Goal: Information Seeking & Learning: Compare options

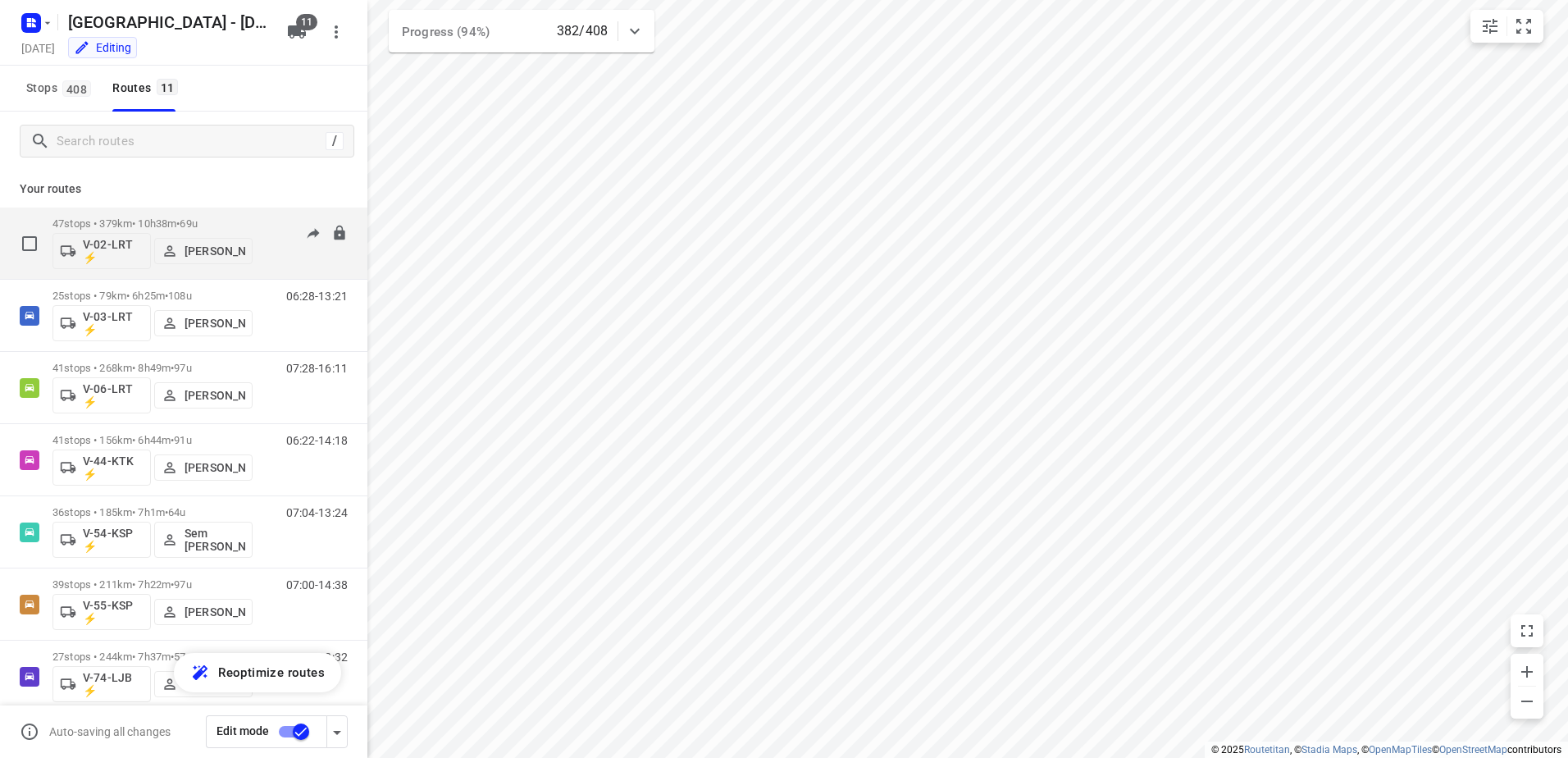
click at [268, 222] on div "06:59-14:31" at bounding box center [306, 247] width 82 height 60
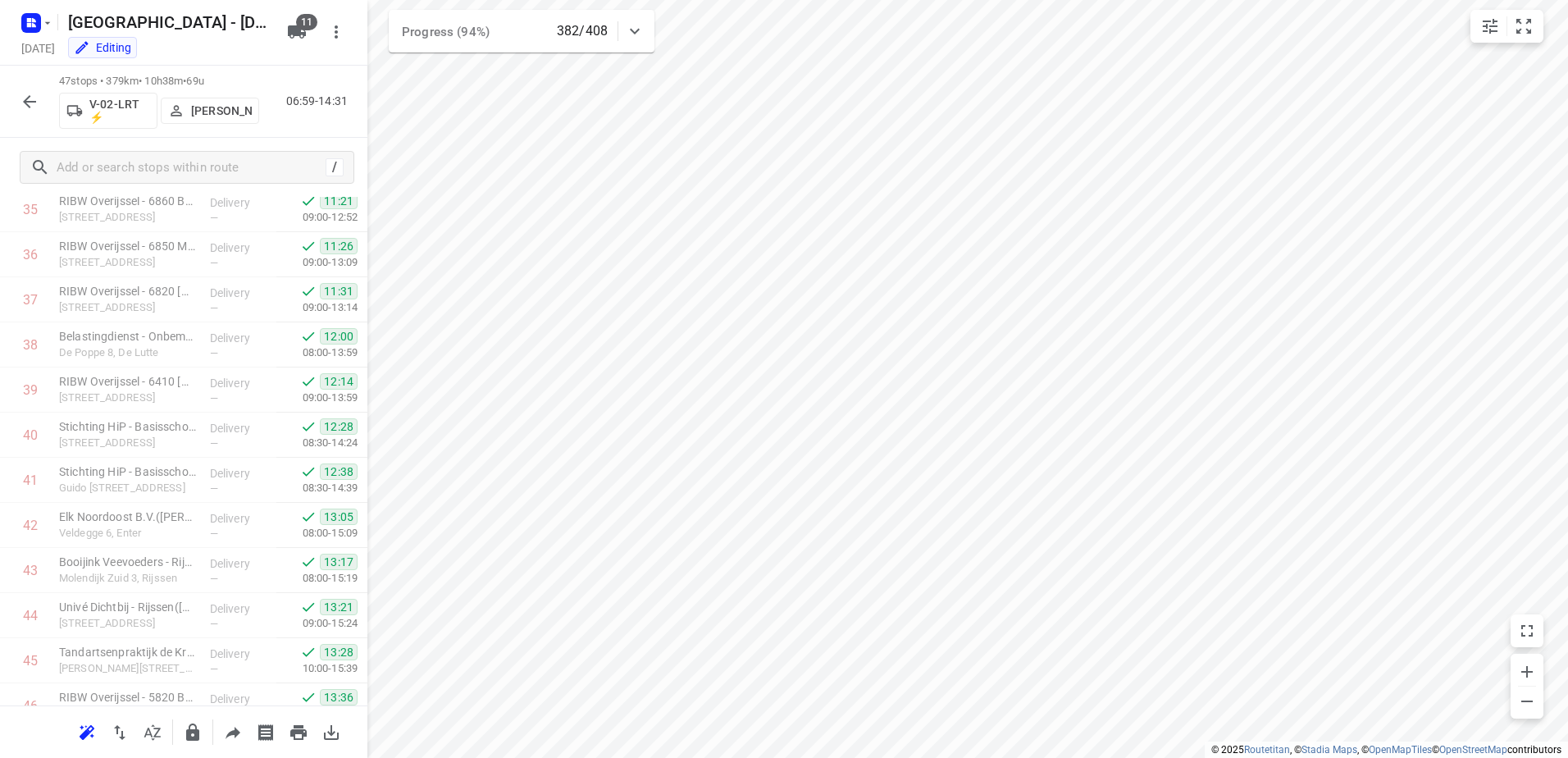
scroll to position [1738, 0]
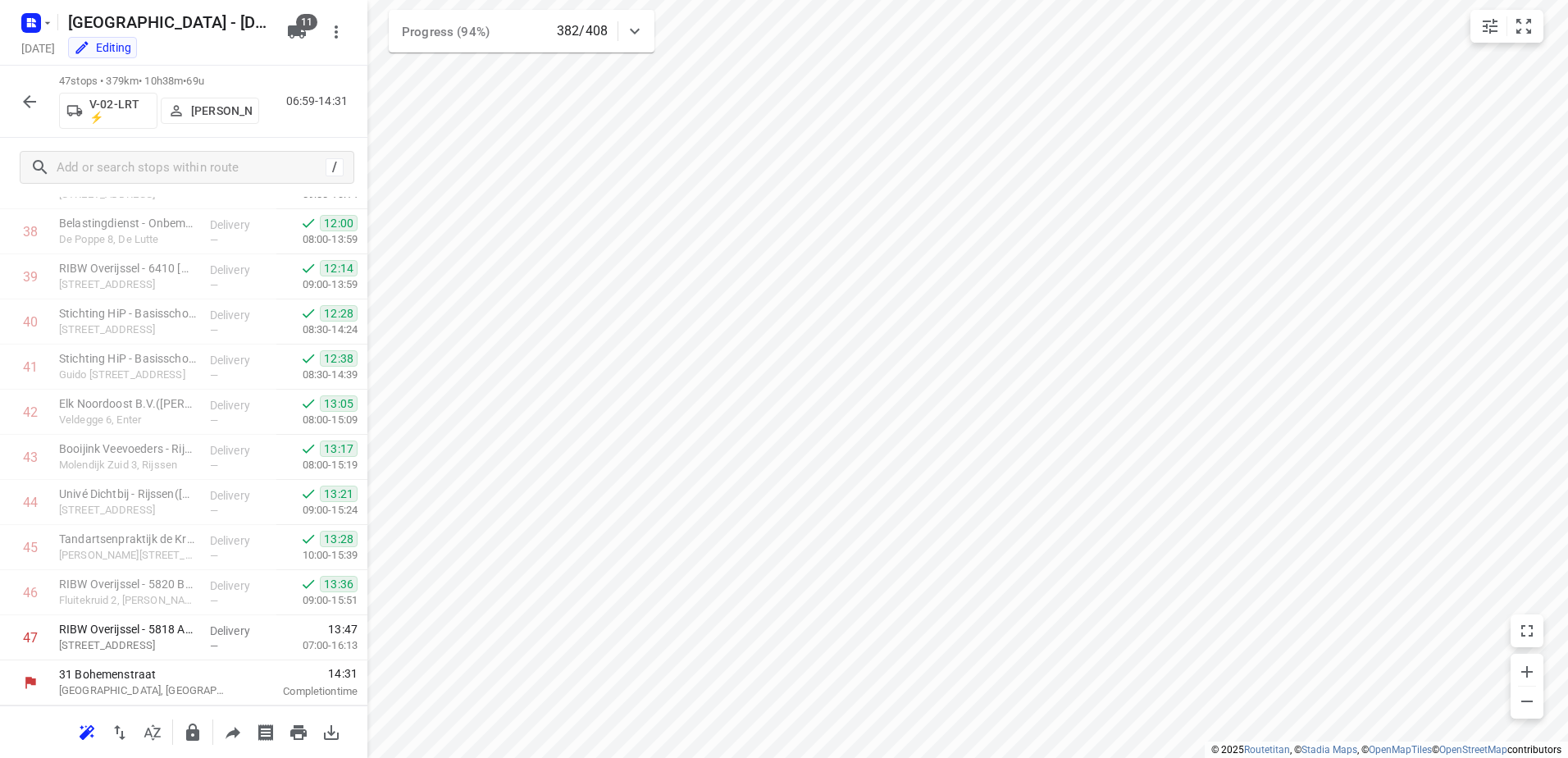
click at [23, 103] on icon "button" at bounding box center [30, 102] width 20 height 20
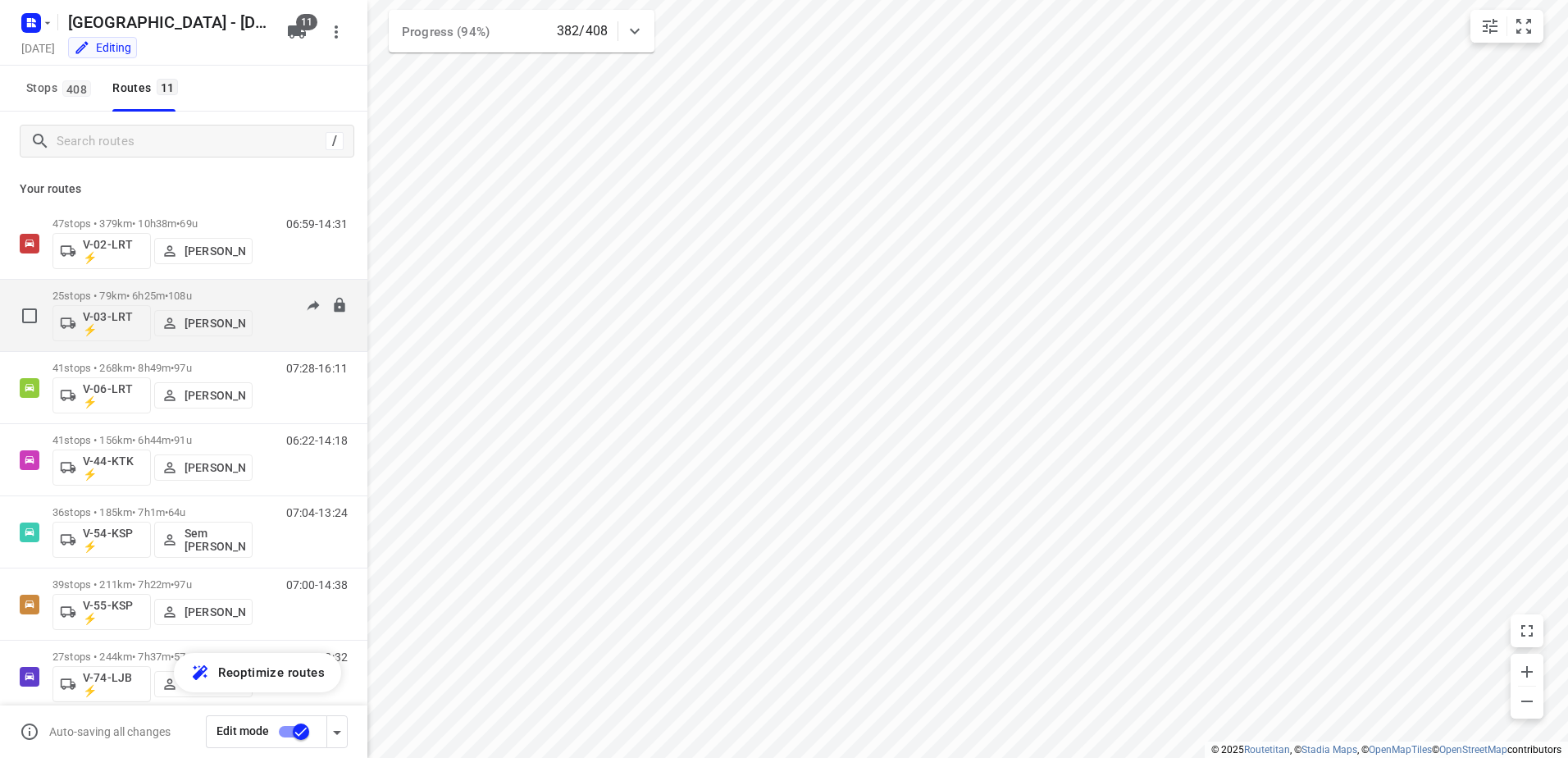
click at [266, 298] on div "06:28-13:21" at bounding box center [306, 319] width 82 height 60
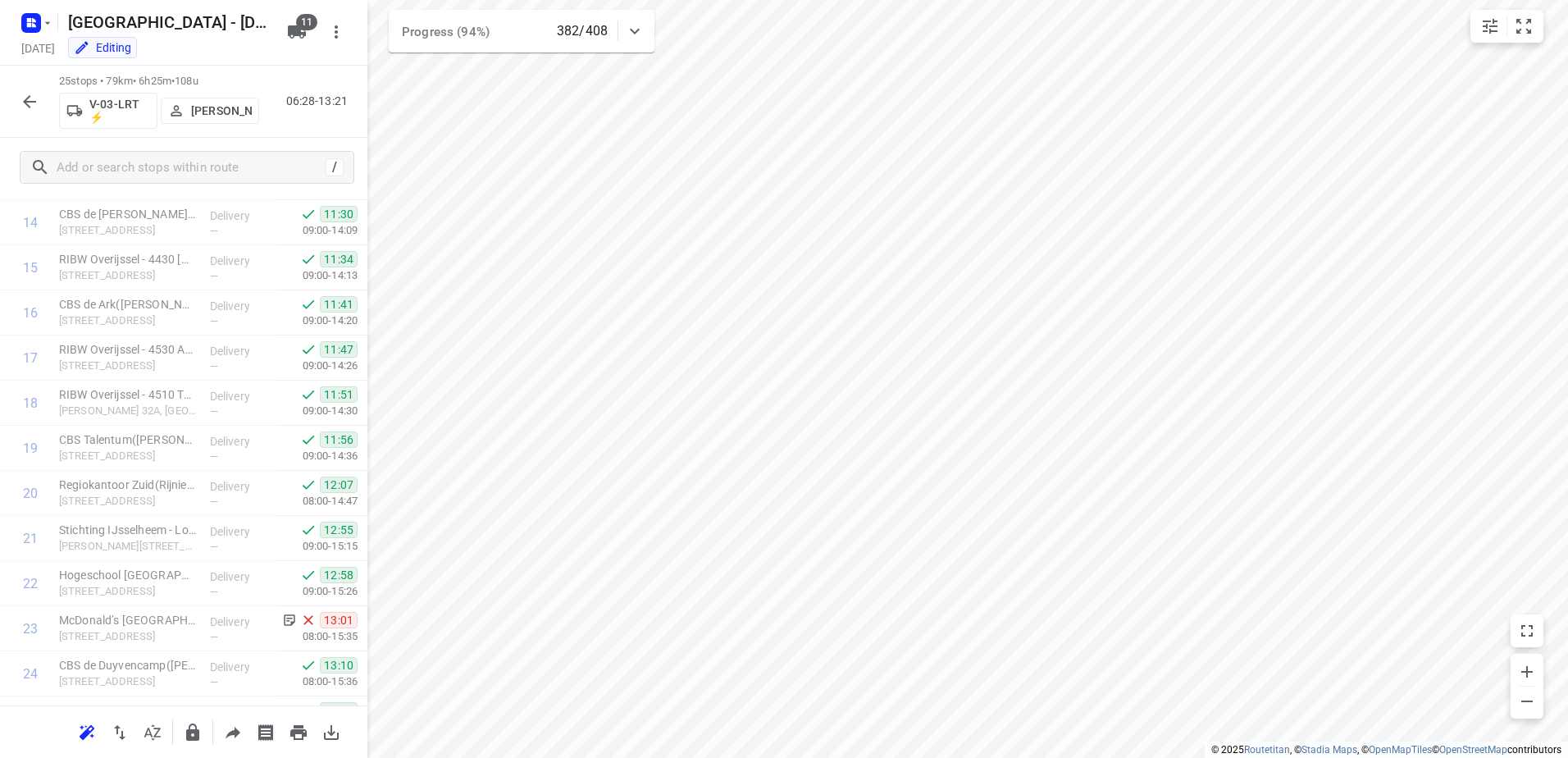
scroll to position [746, 0]
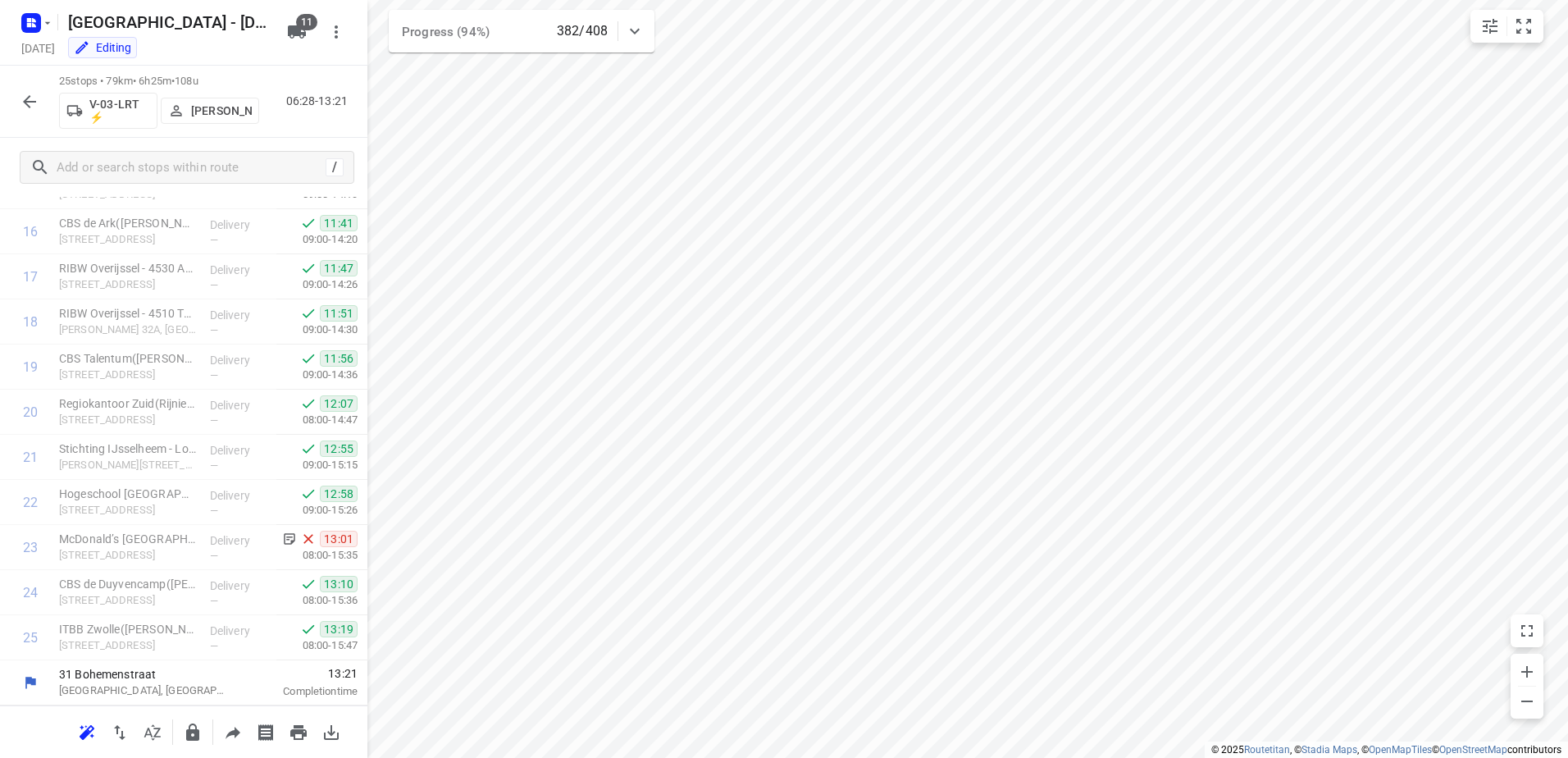
click at [19, 98] on button "button" at bounding box center [30, 102] width 33 height 33
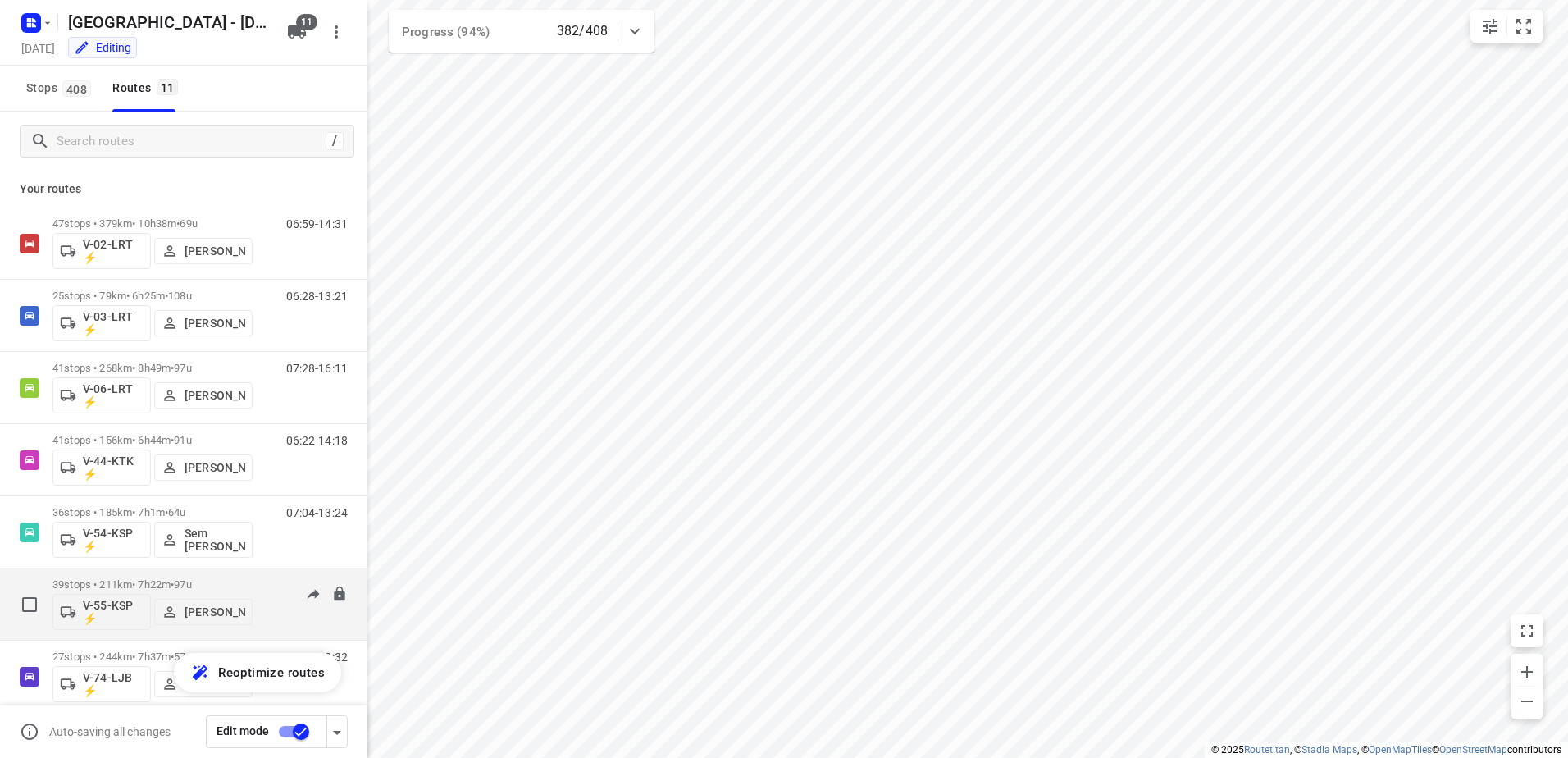
scroll to position [312, 0]
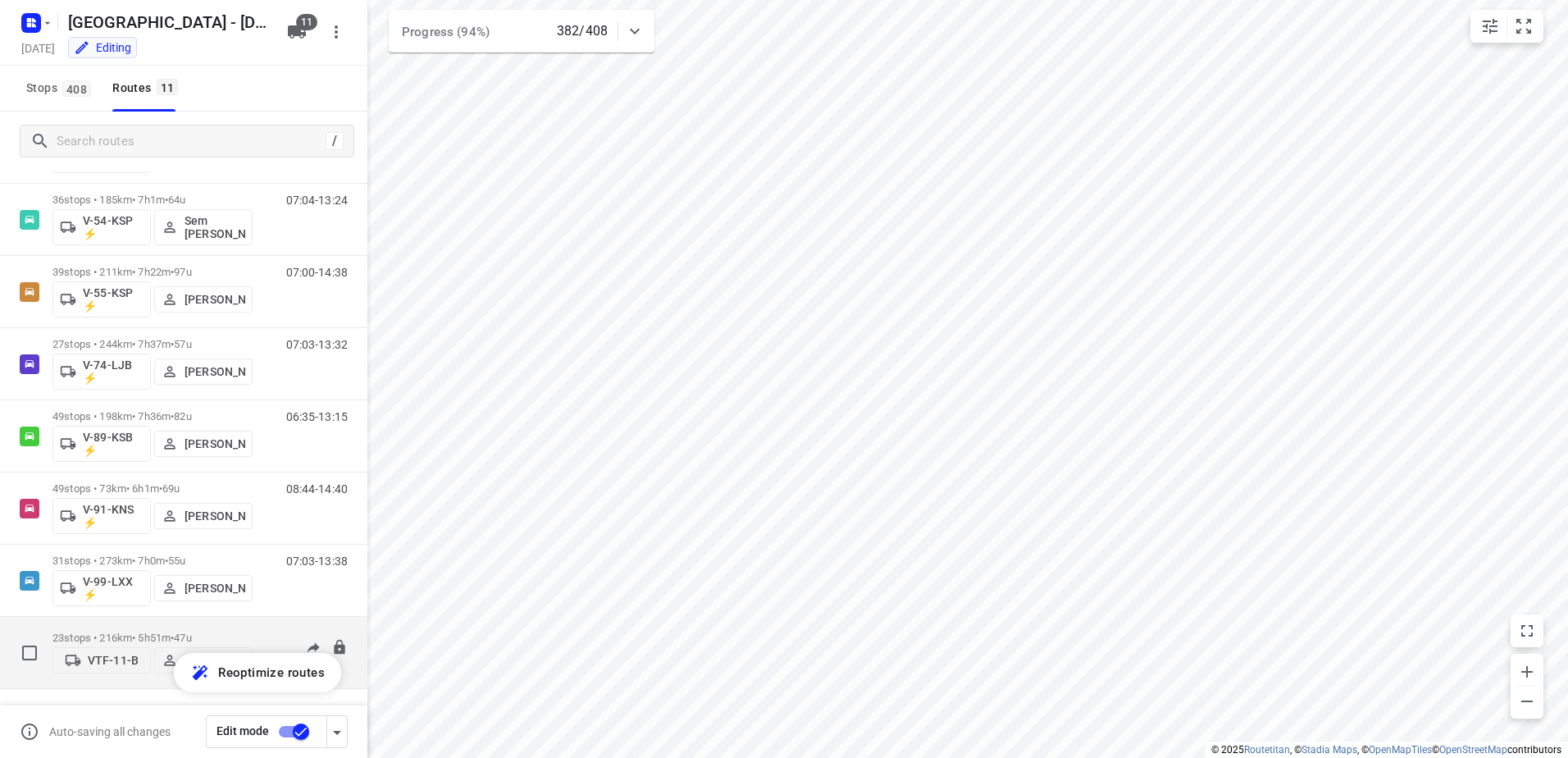
click at [162, 633] on p "23 stops • 216km • 5h51m • 47u" at bounding box center [152, 637] width 200 height 12
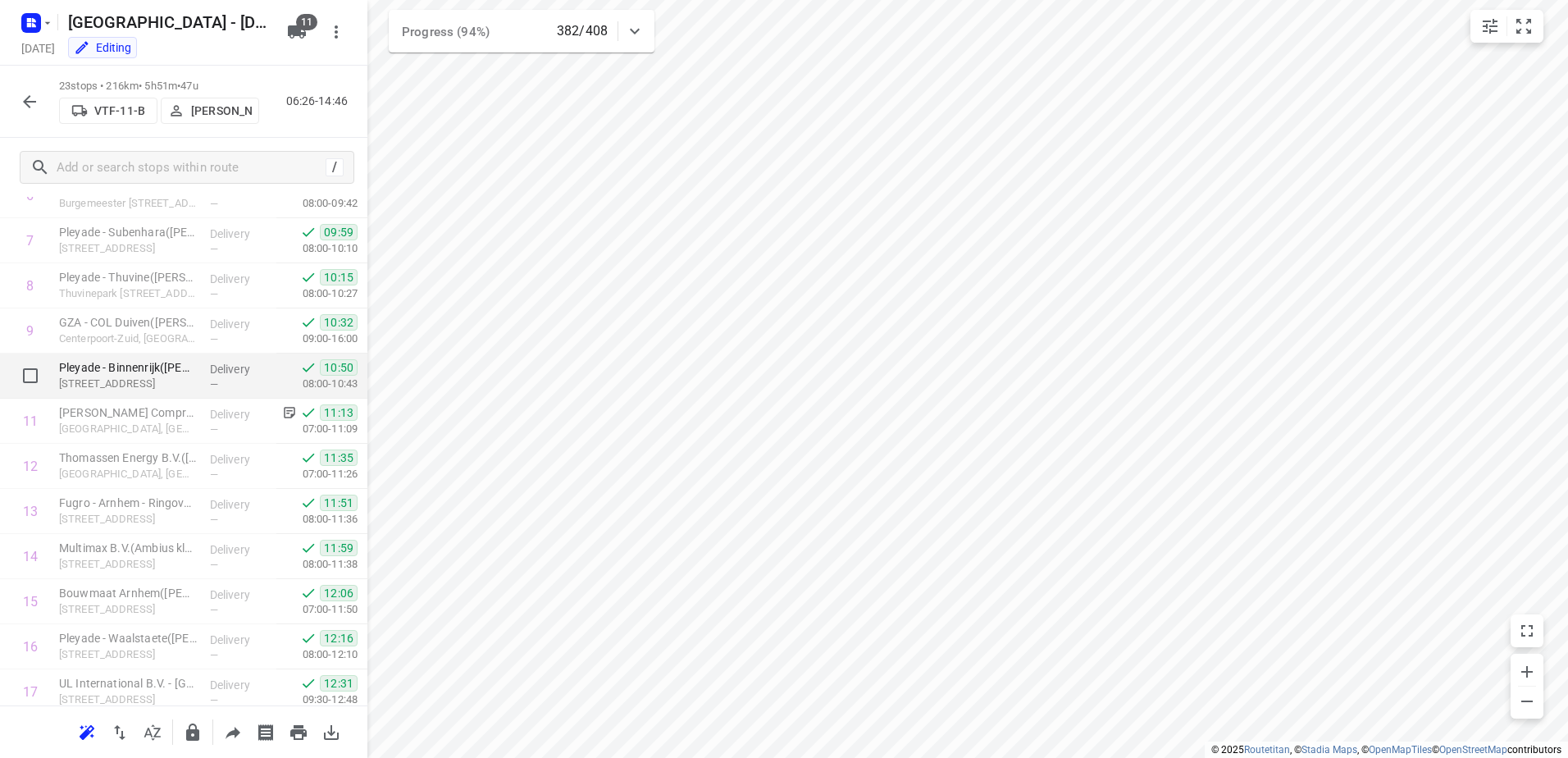
scroll to position [328, 0]
click at [22, 94] on icon "button" at bounding box center [30, 102] width 20 height 20
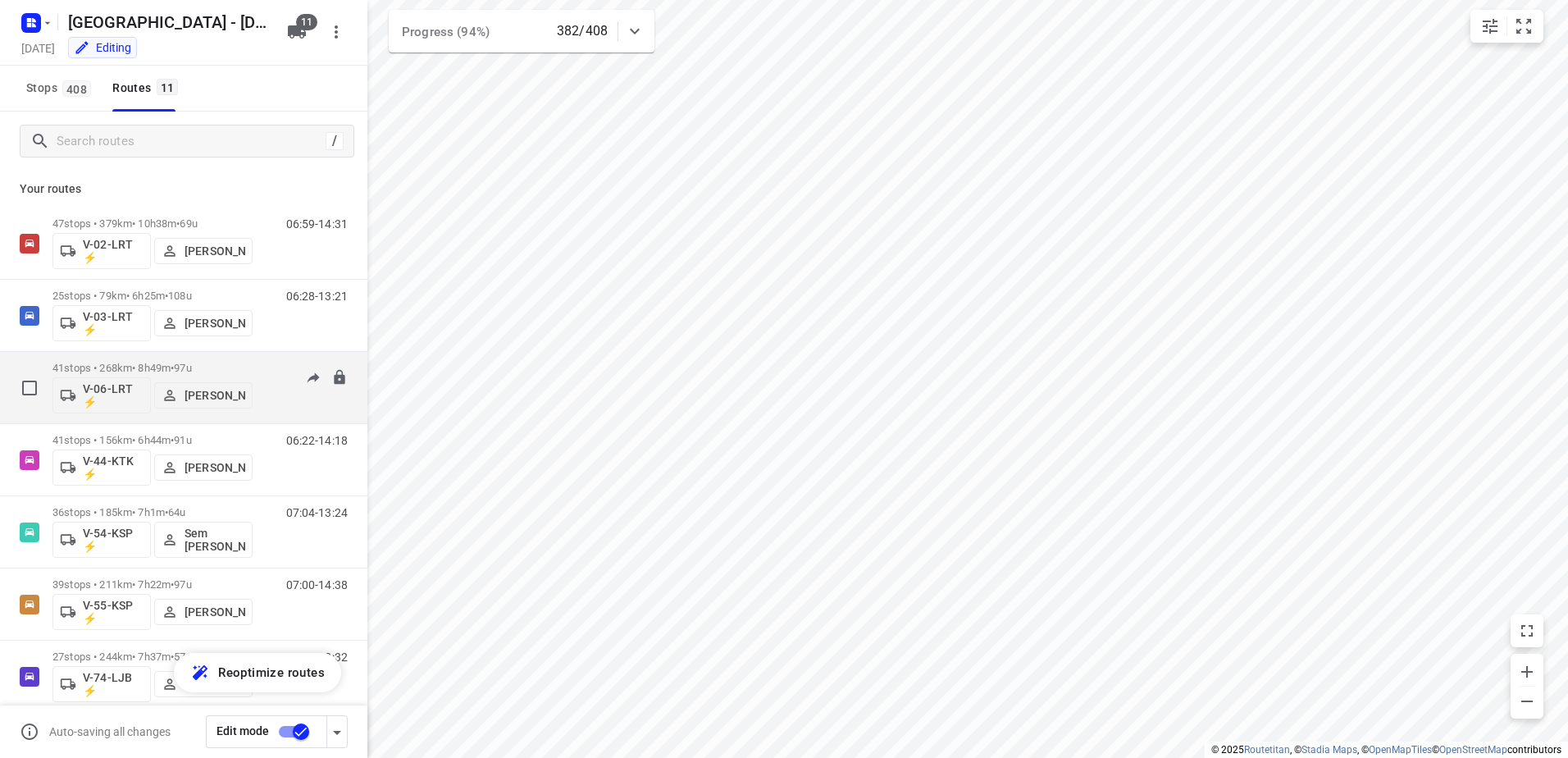
scroll to position [312, 0]
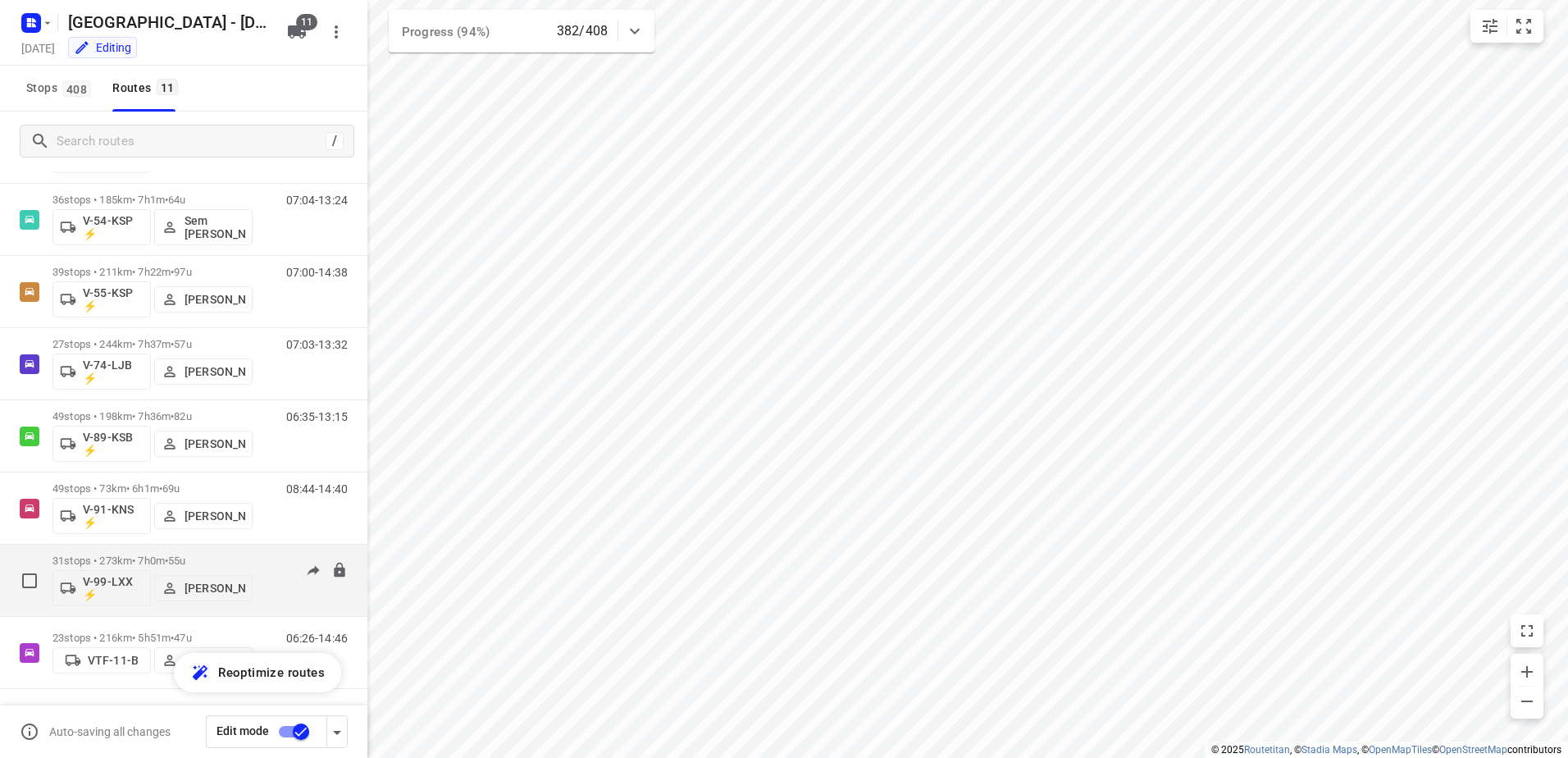
click at [265, 560] on div "07:03-13:38" at bounding box center [306, 584] width 82 height 60
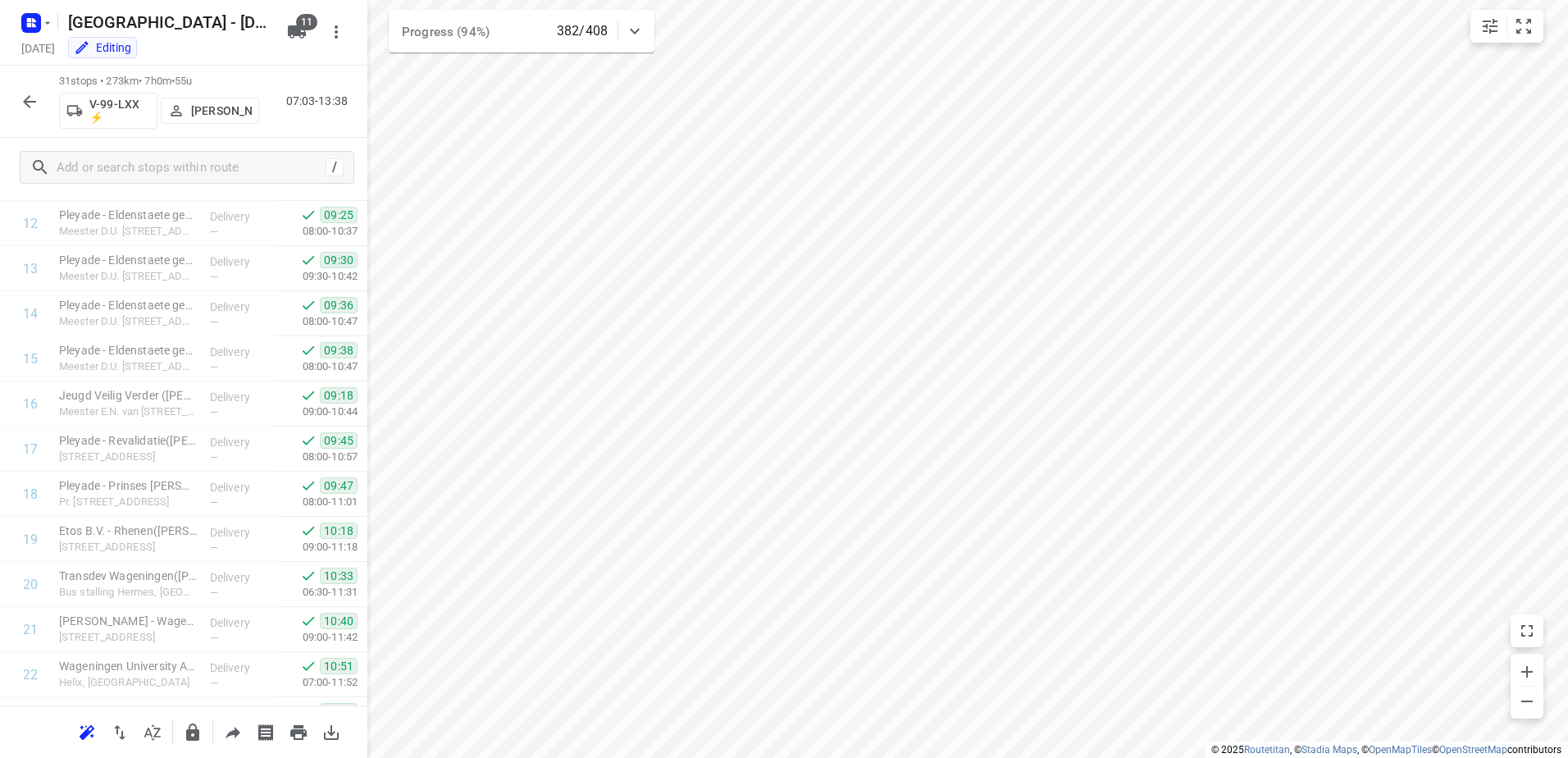
scroll to position [1017, 0]
click at [30, 101] on icon "button" at bounding box center [30, 102] width 13 height 13
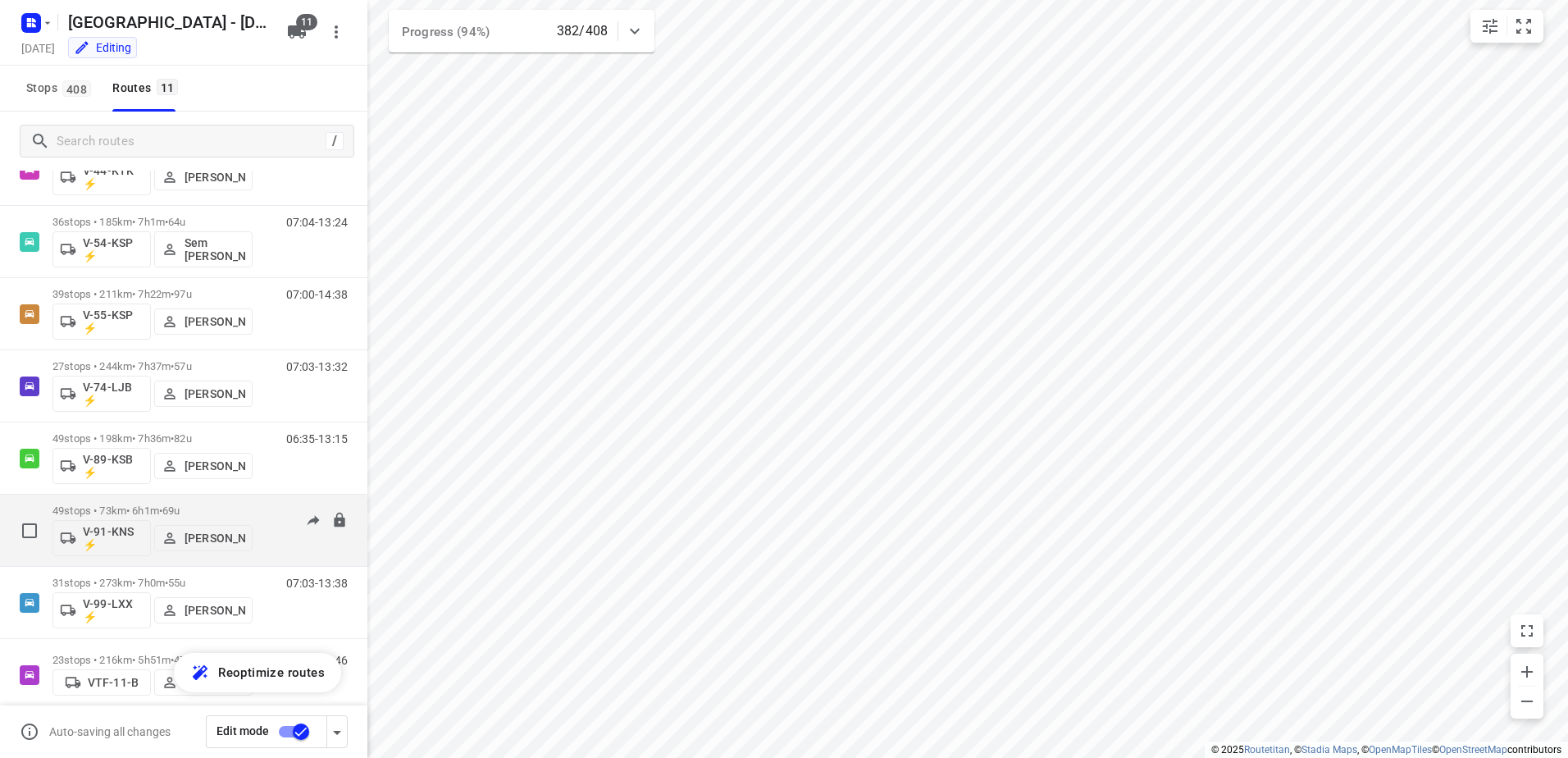
scroll to position [312, 0]
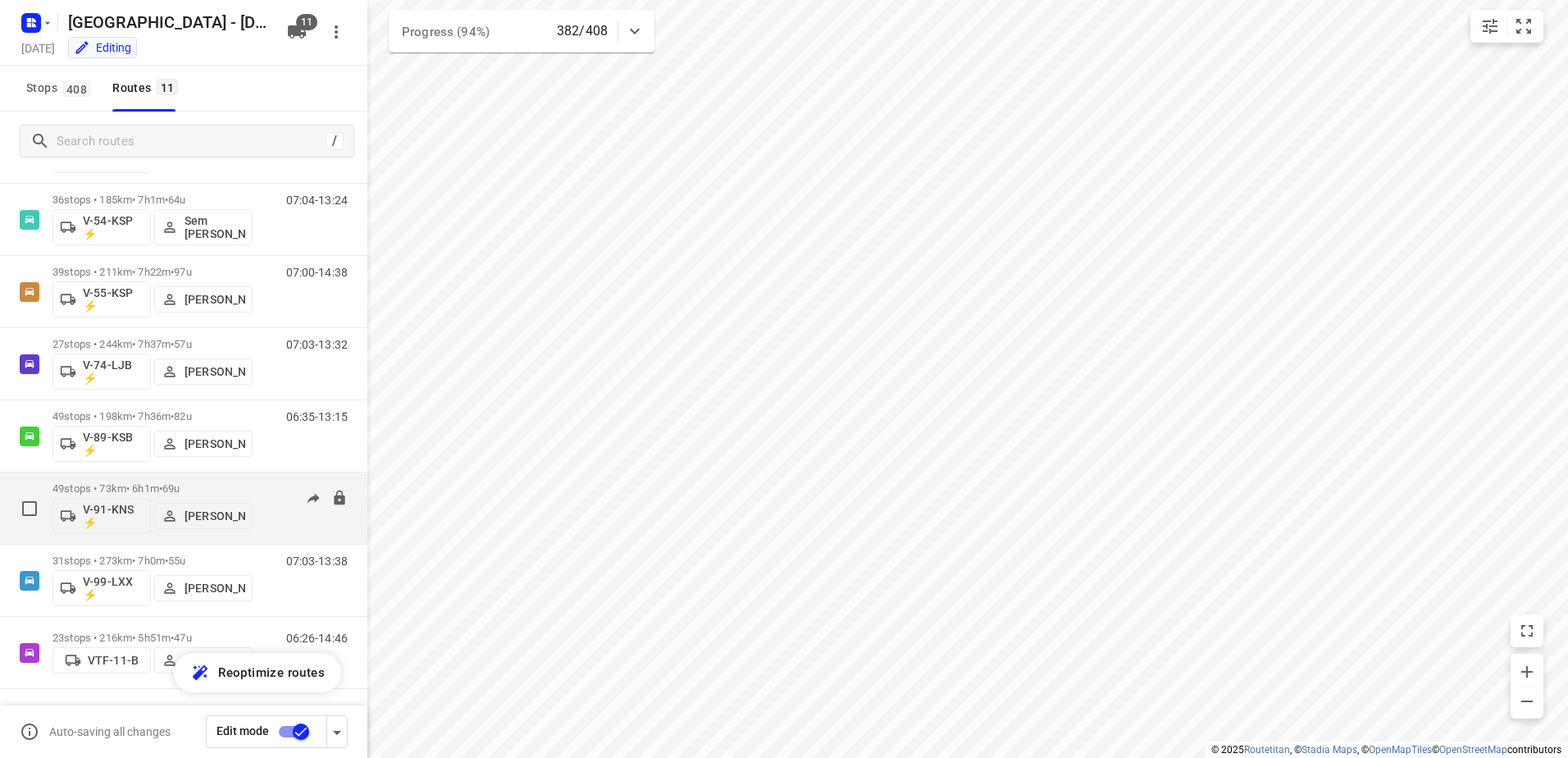
click at [270, 479] on div "49 stops • 73km • 6h1m • 69u V-91-KNS ⚡ [PERSON_NAME] 08:44-14:40" at bounding box center [209, 508] width 315 height 68
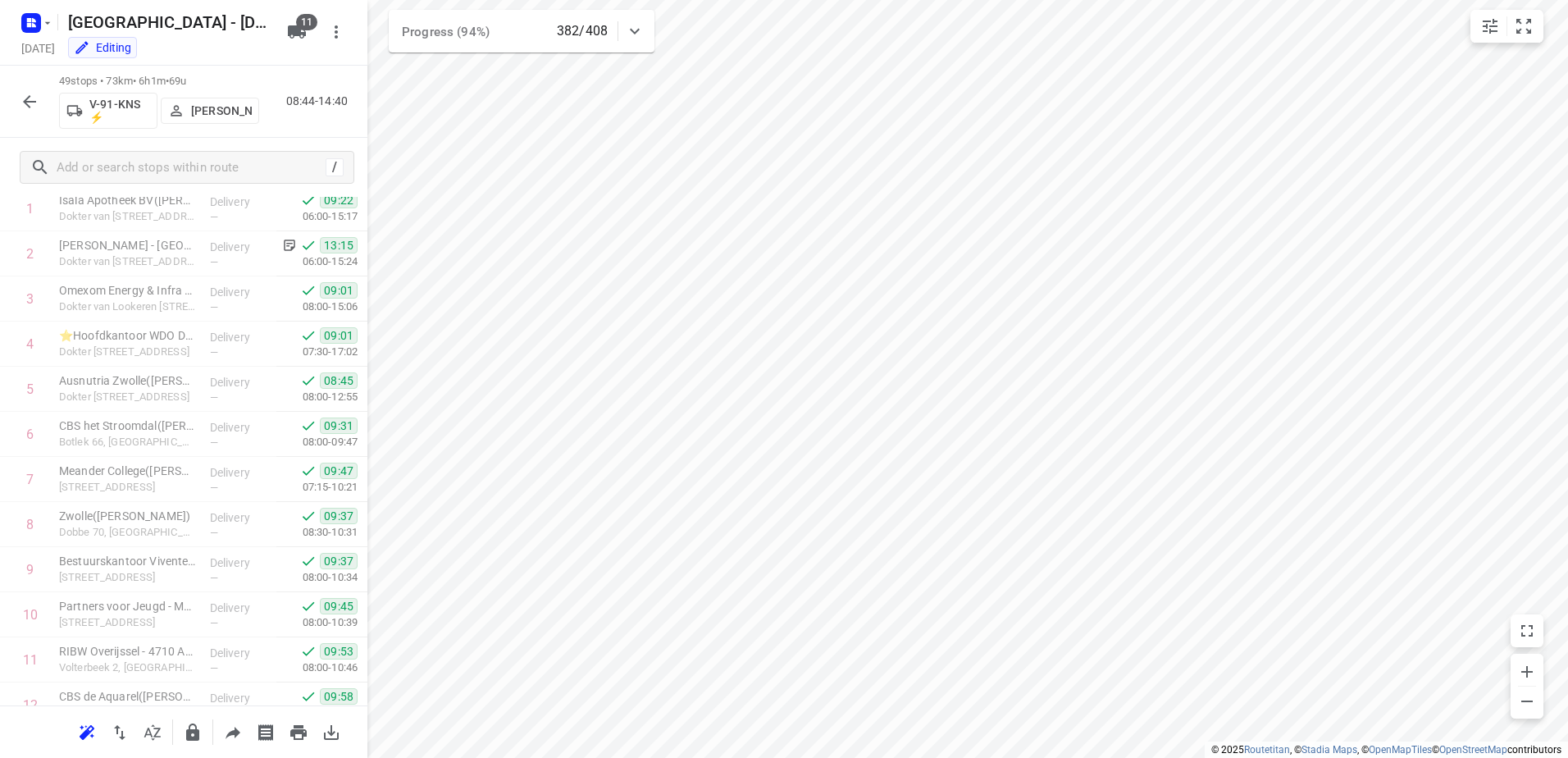
scroll to position [0, 0]
click at [25, 89] on button "button" at bounding box center [30, 102] width 33 height 33
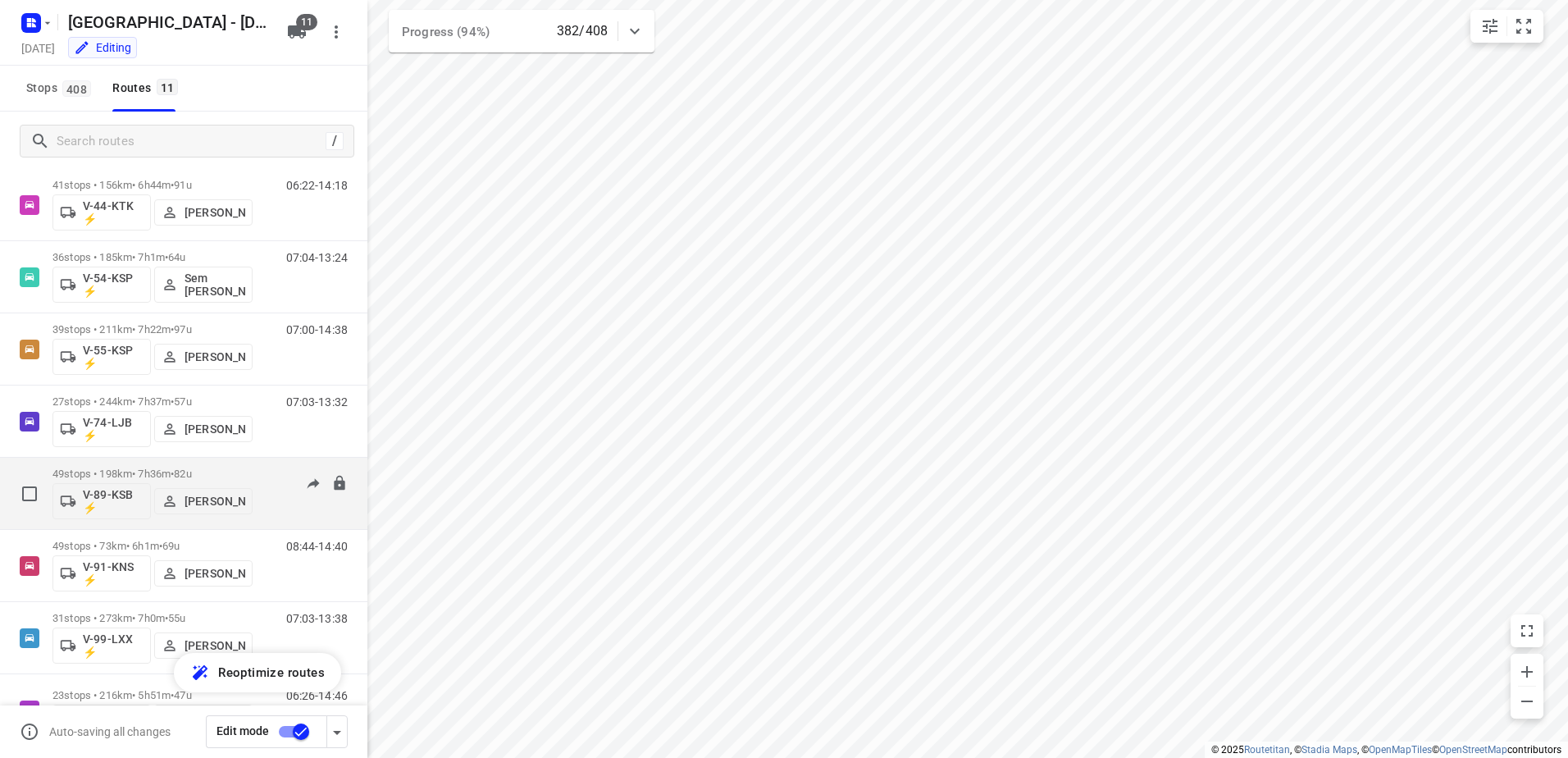
scroll to position [312, 0]
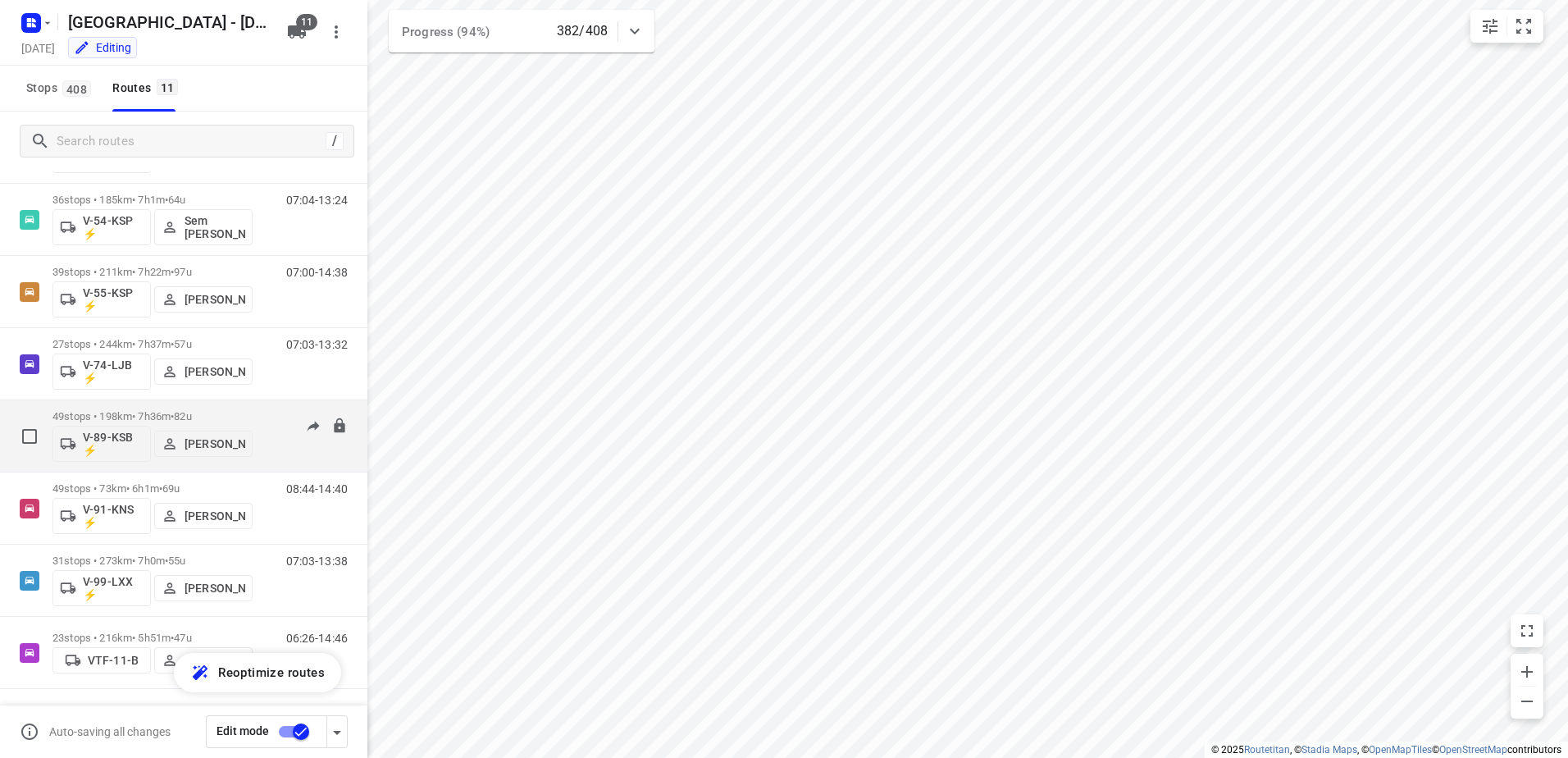
click at [265, 407] on div "49 stops • 198km • 7h36m • 82u V-89-KSB ⚡ [PERSON_NAME] 06:35-13:15" at bounding box center [209, 436] width 315 height 68
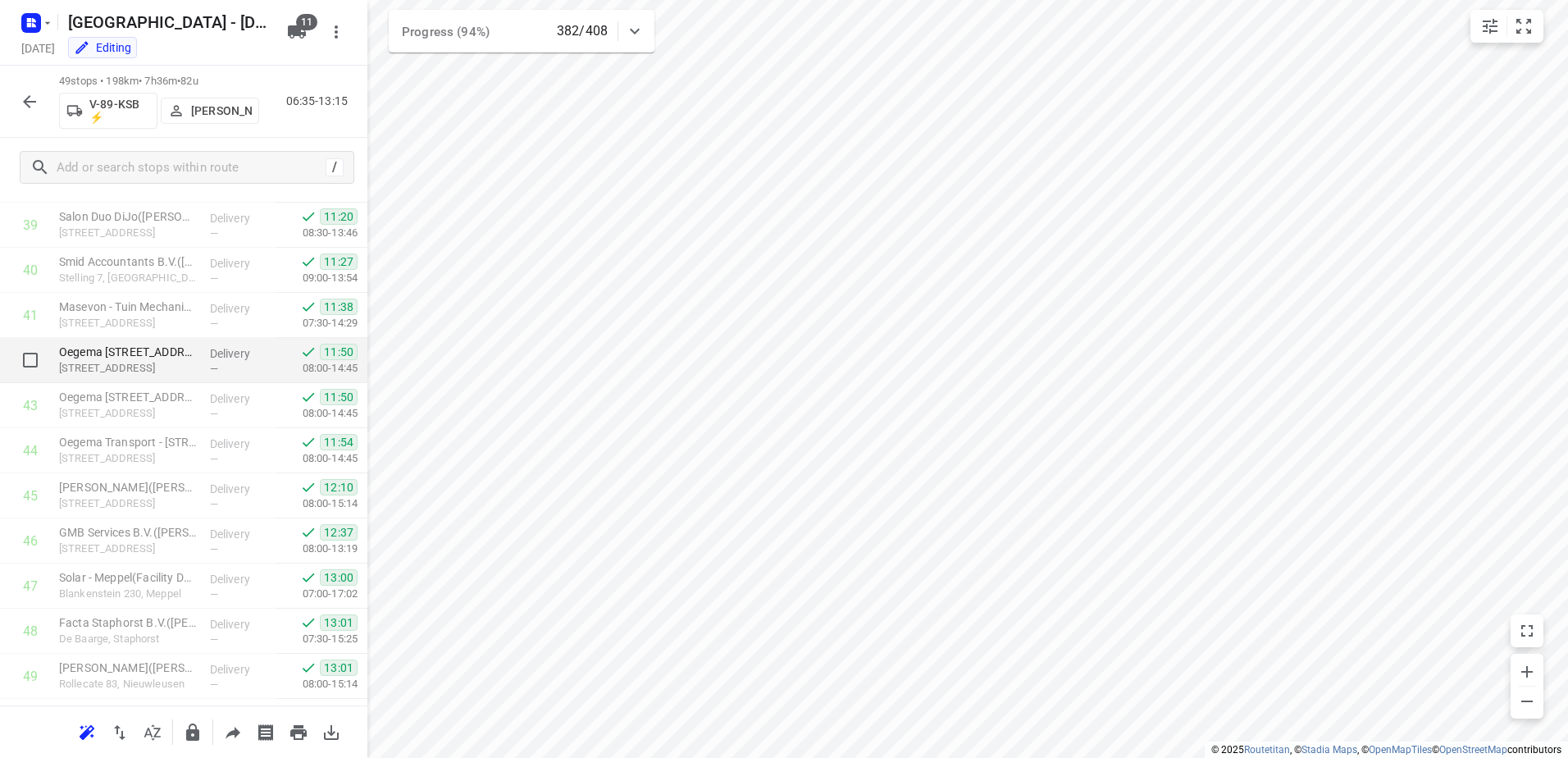
scroll to position [1828, 0]
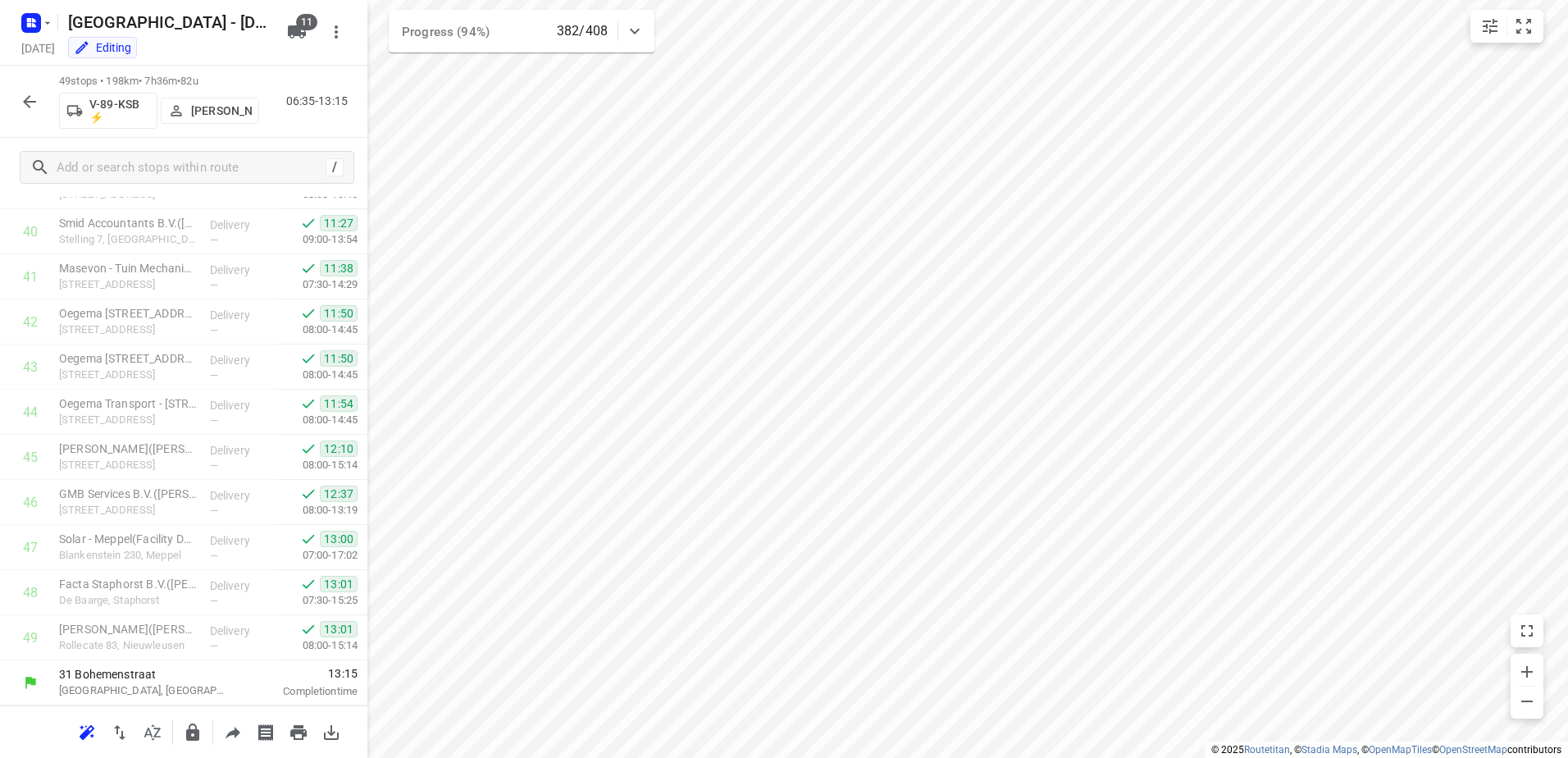
click at [33, 104] on icon "button" at bounding box center [30, 102] width 20 height 20
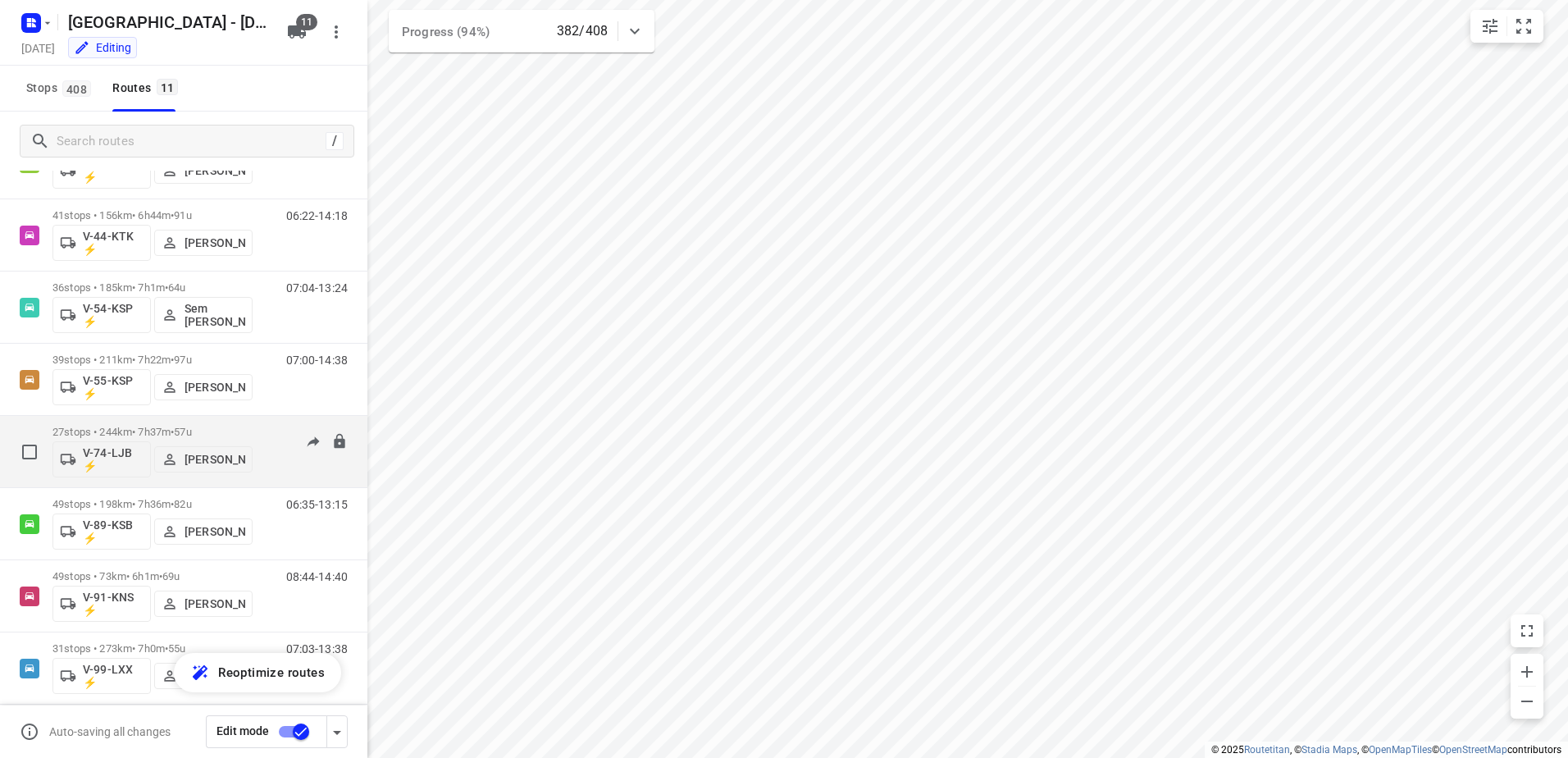
scroll to position [312, 0]
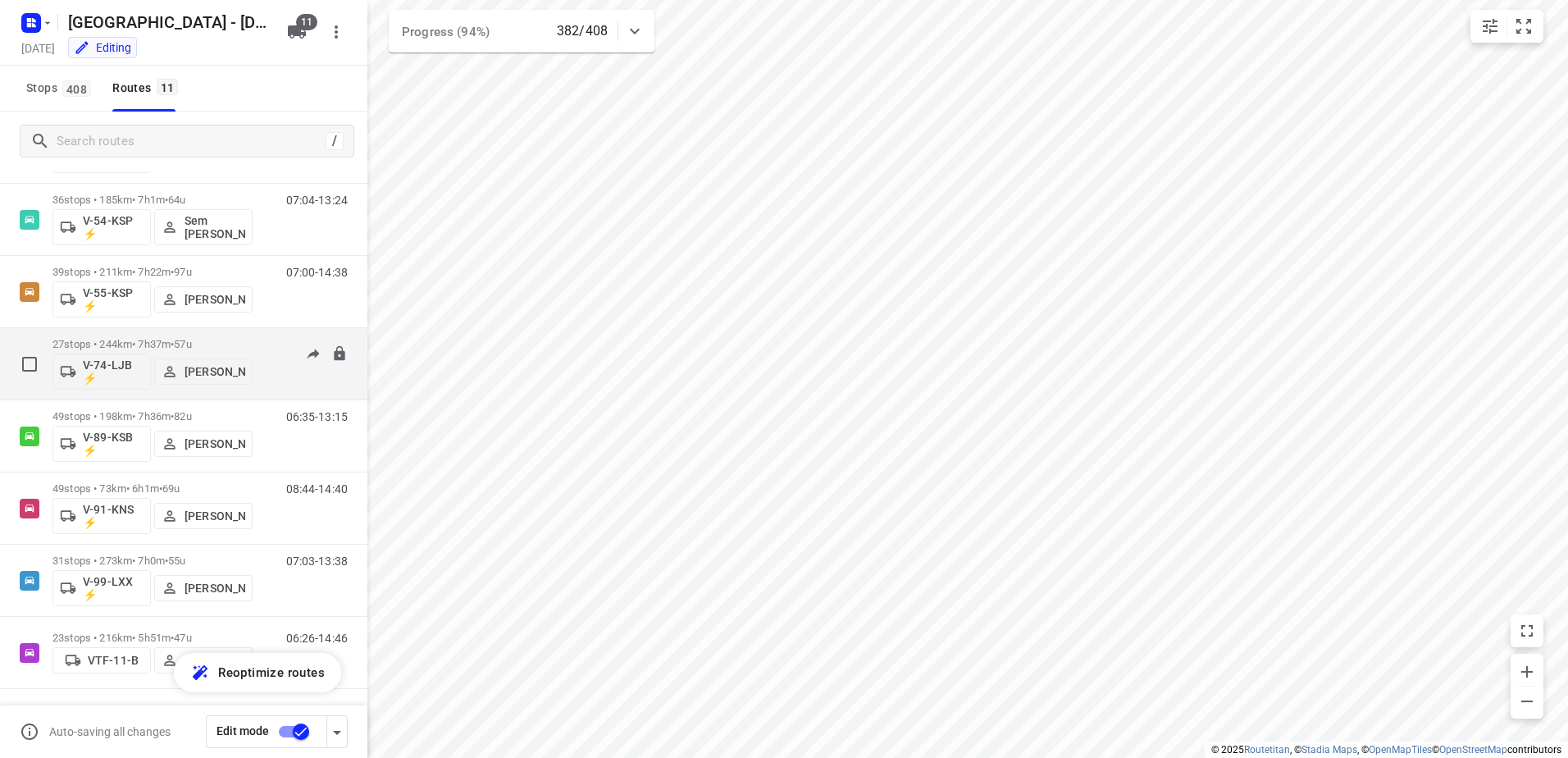
click at [239, 340] on p "27 stops • 244km • 7h37m • 57u" at bounding box center [152, 344] width 200 height 12
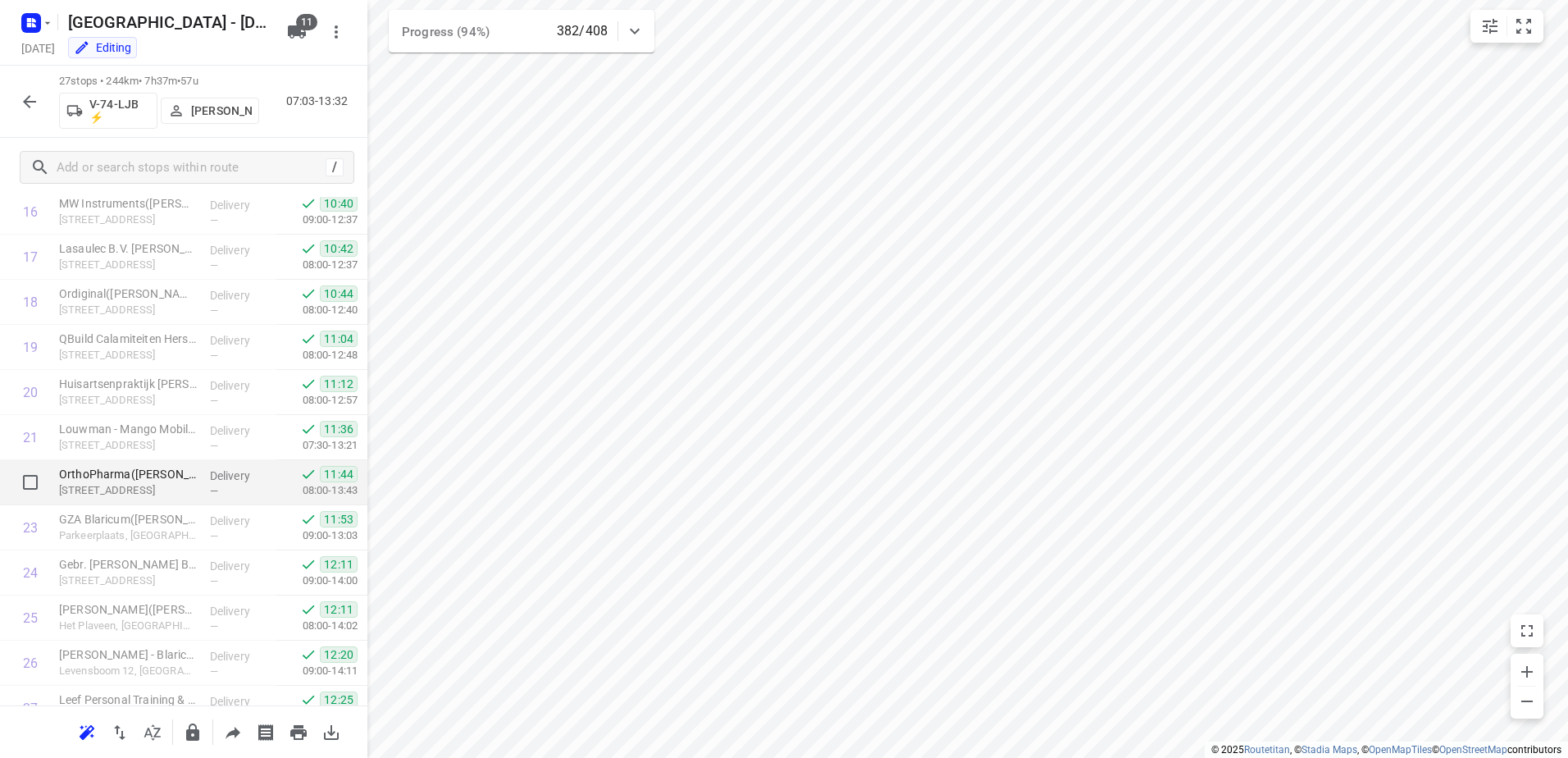
scroll to position [837, 0]
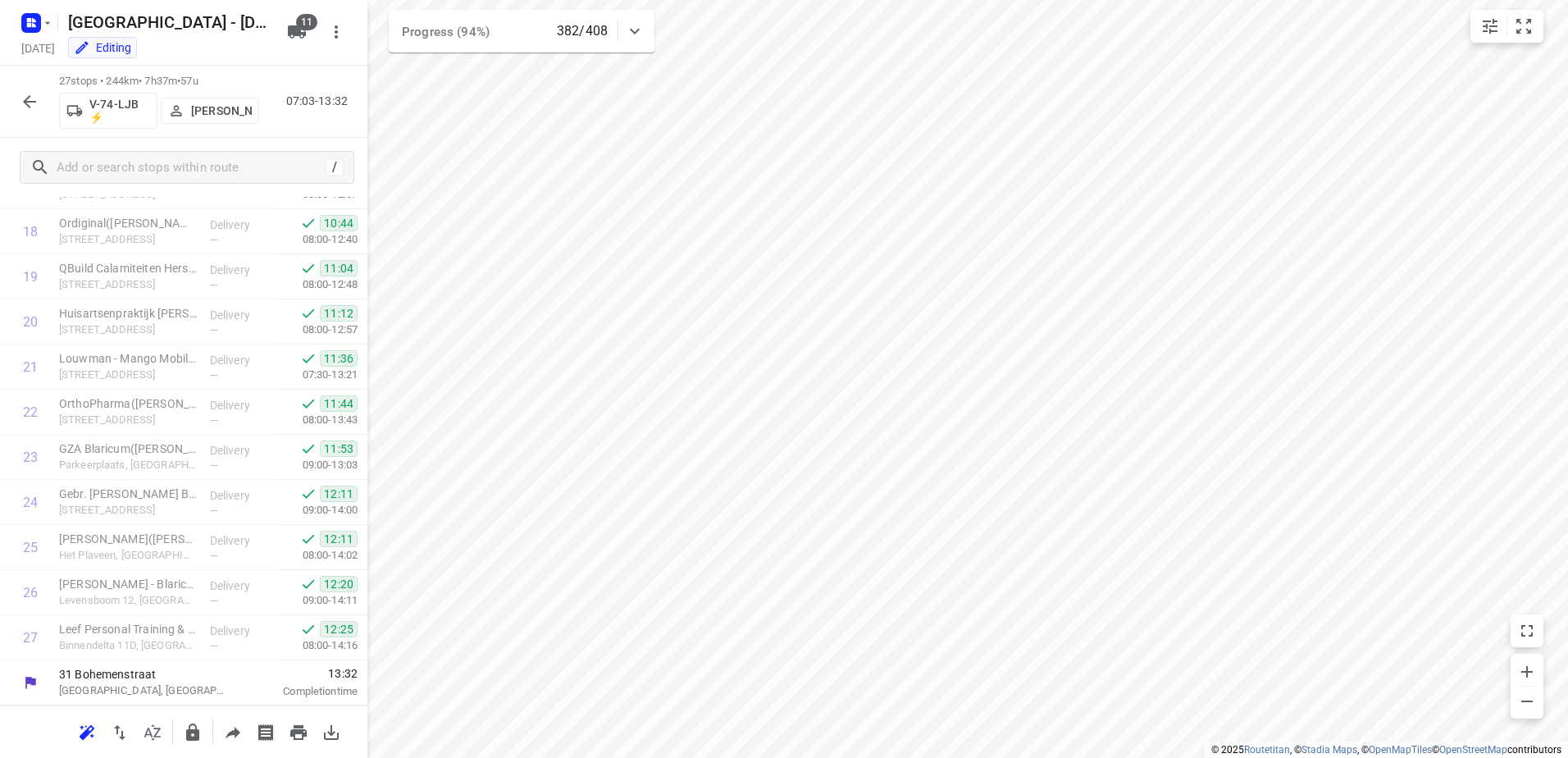
click at [38, 97] on icon "button" at bounding box center [30, 102] width 20 height 20
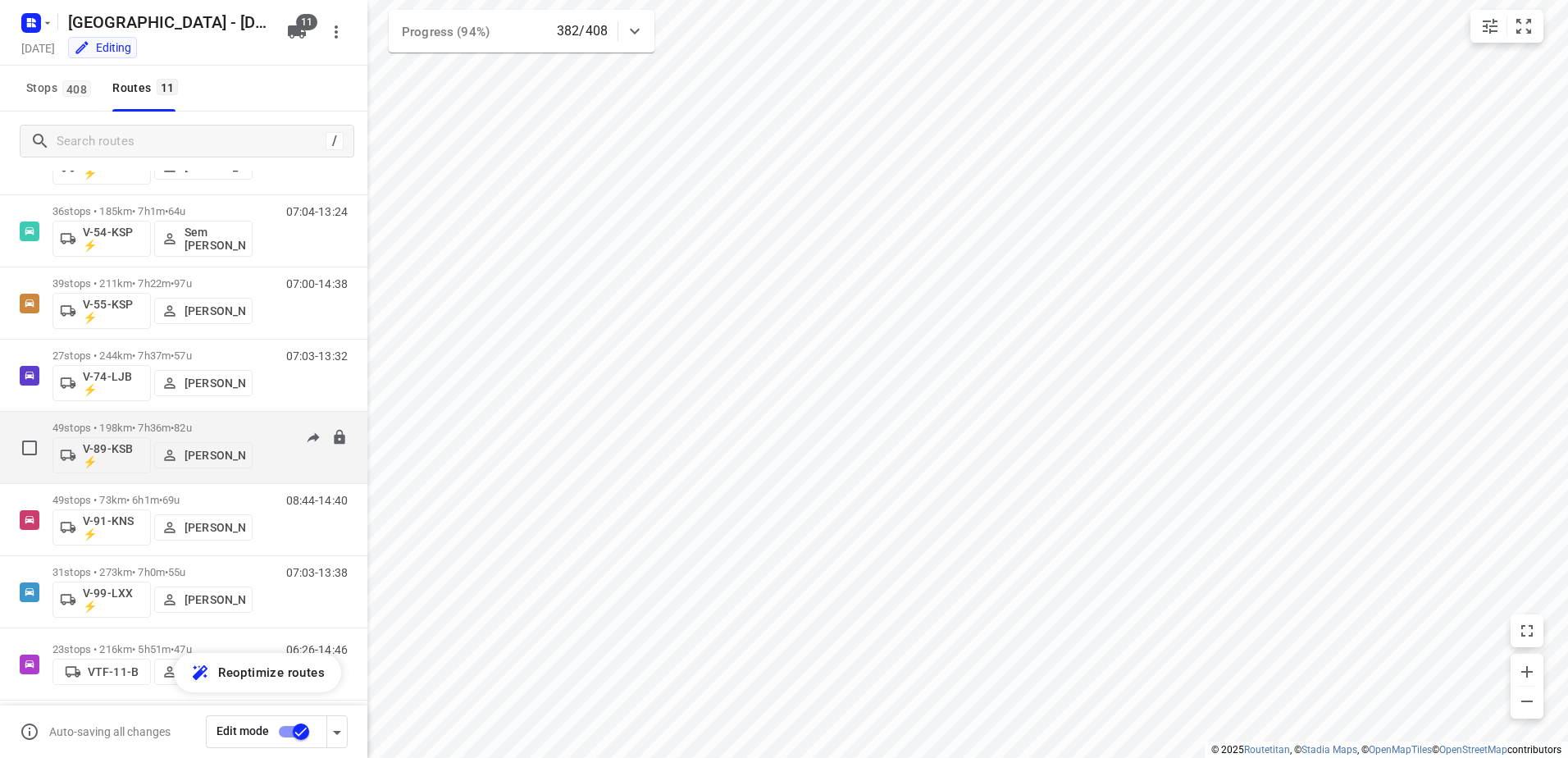
scroll to position [312, 0]
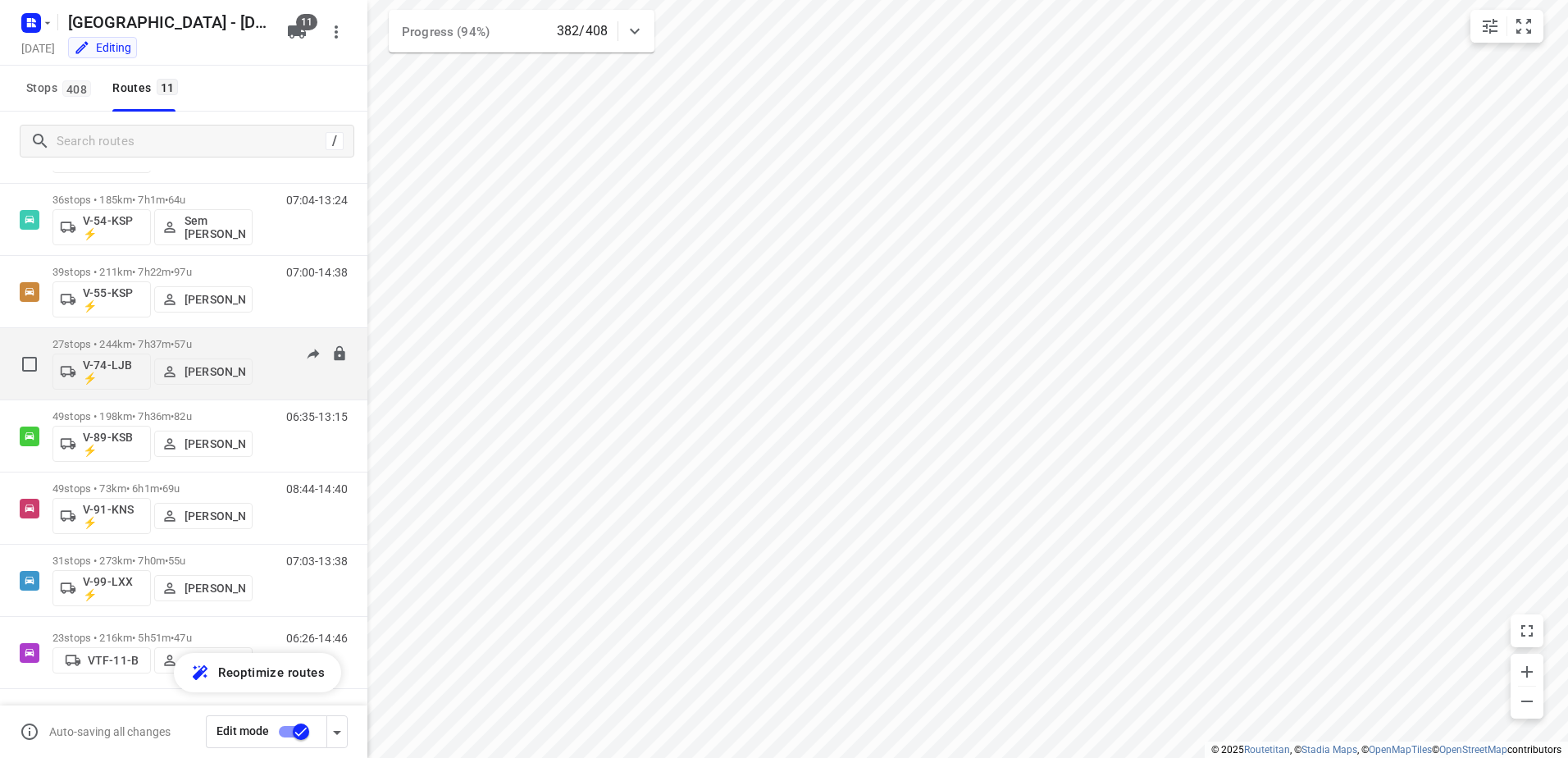
click at [266, 343] on div "07:03-13:32" at bounding box center [306, 368] width 82 height 60
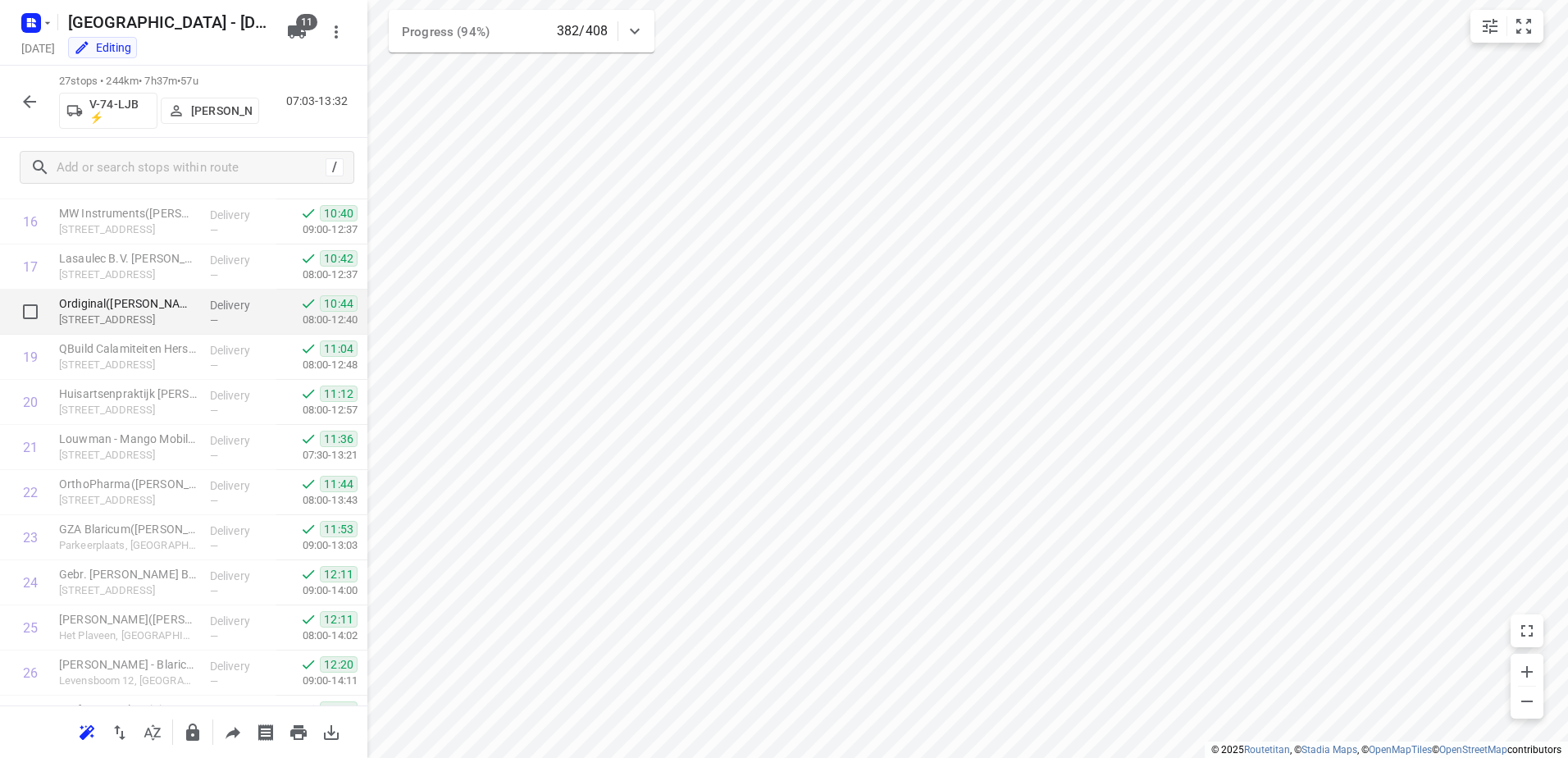
scroll to position [837, 0]
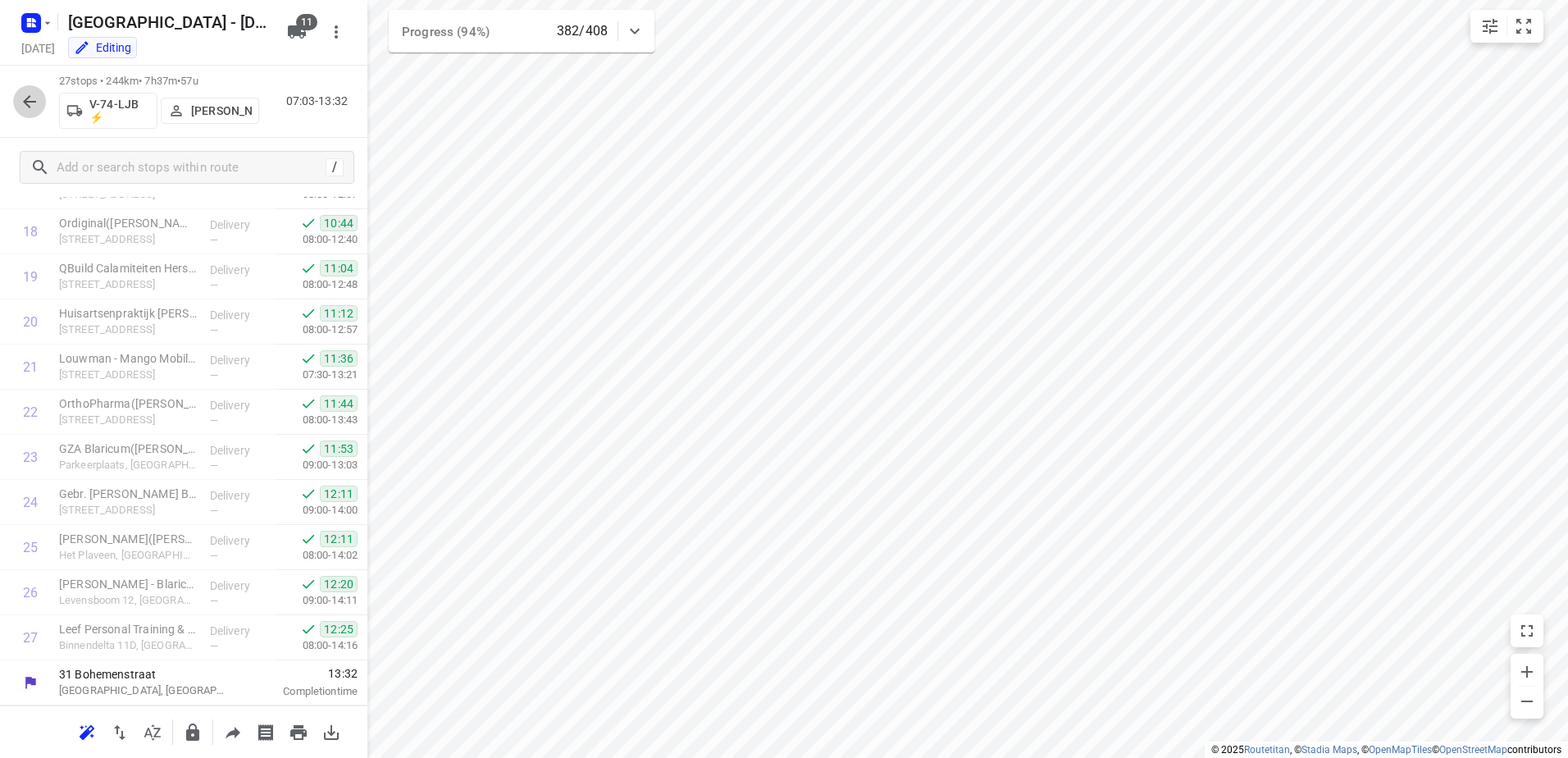
click at [22, 100] on icon "button" at bounding box center [30, 102] width 20 height 20
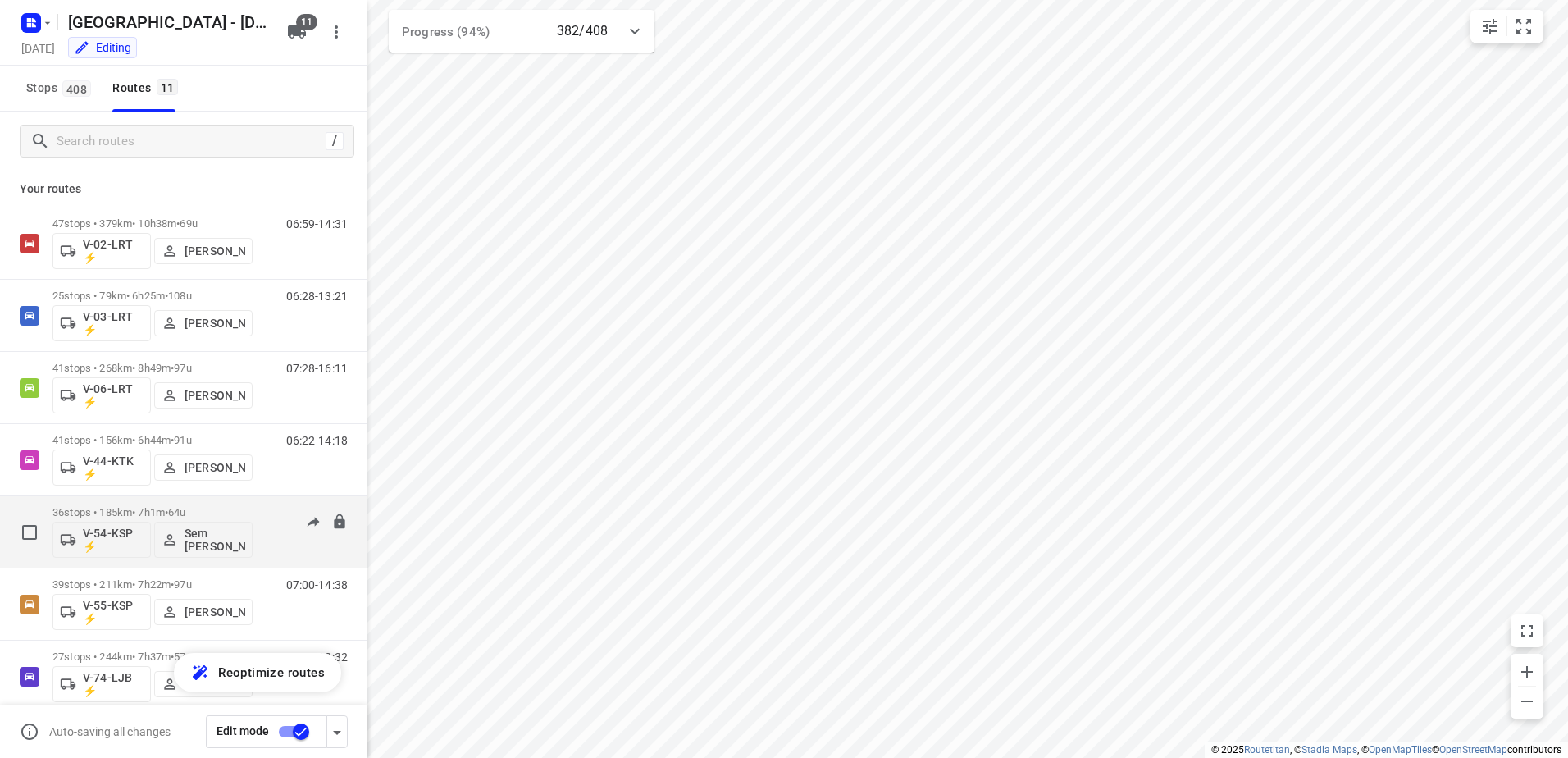
scroll to position [312, 0]
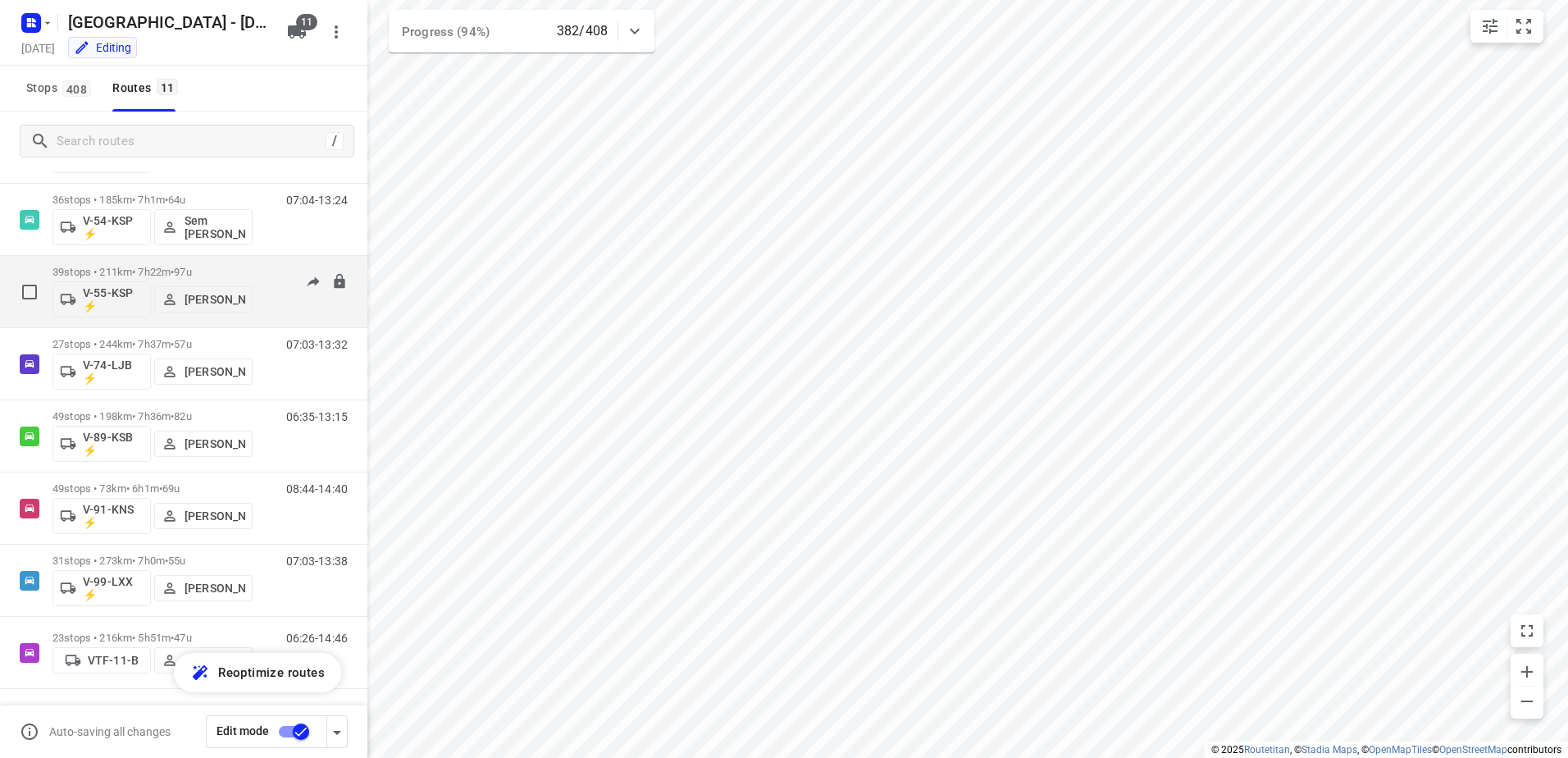
click at [243, 265] on div "39 stops • 211km • 7h22m • 97u V-55-KSP ⚡ [PERSON_NAME]" at bounding box center [152, 291] width 200 height 68
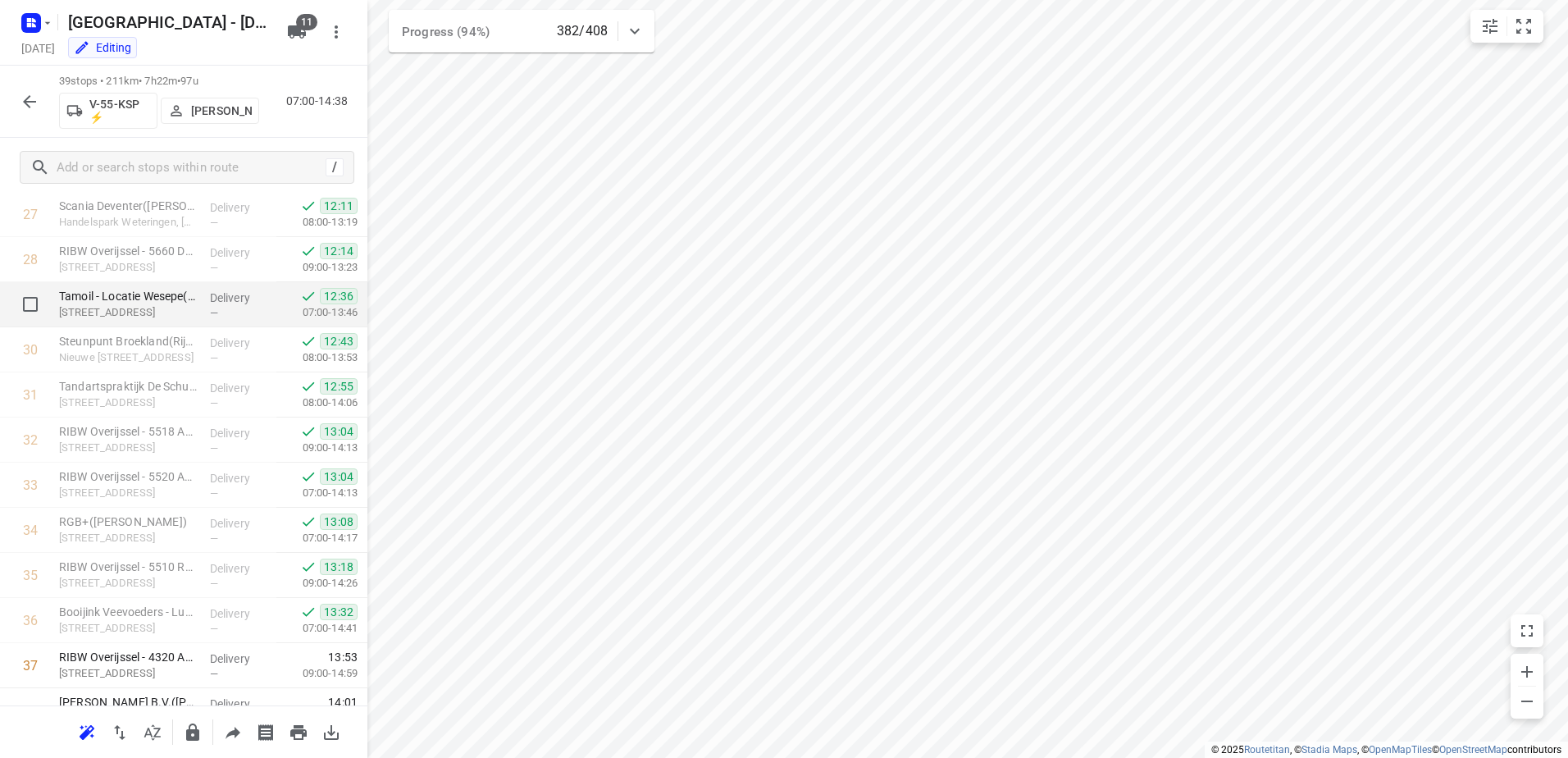
scroll to position [1377, 0]
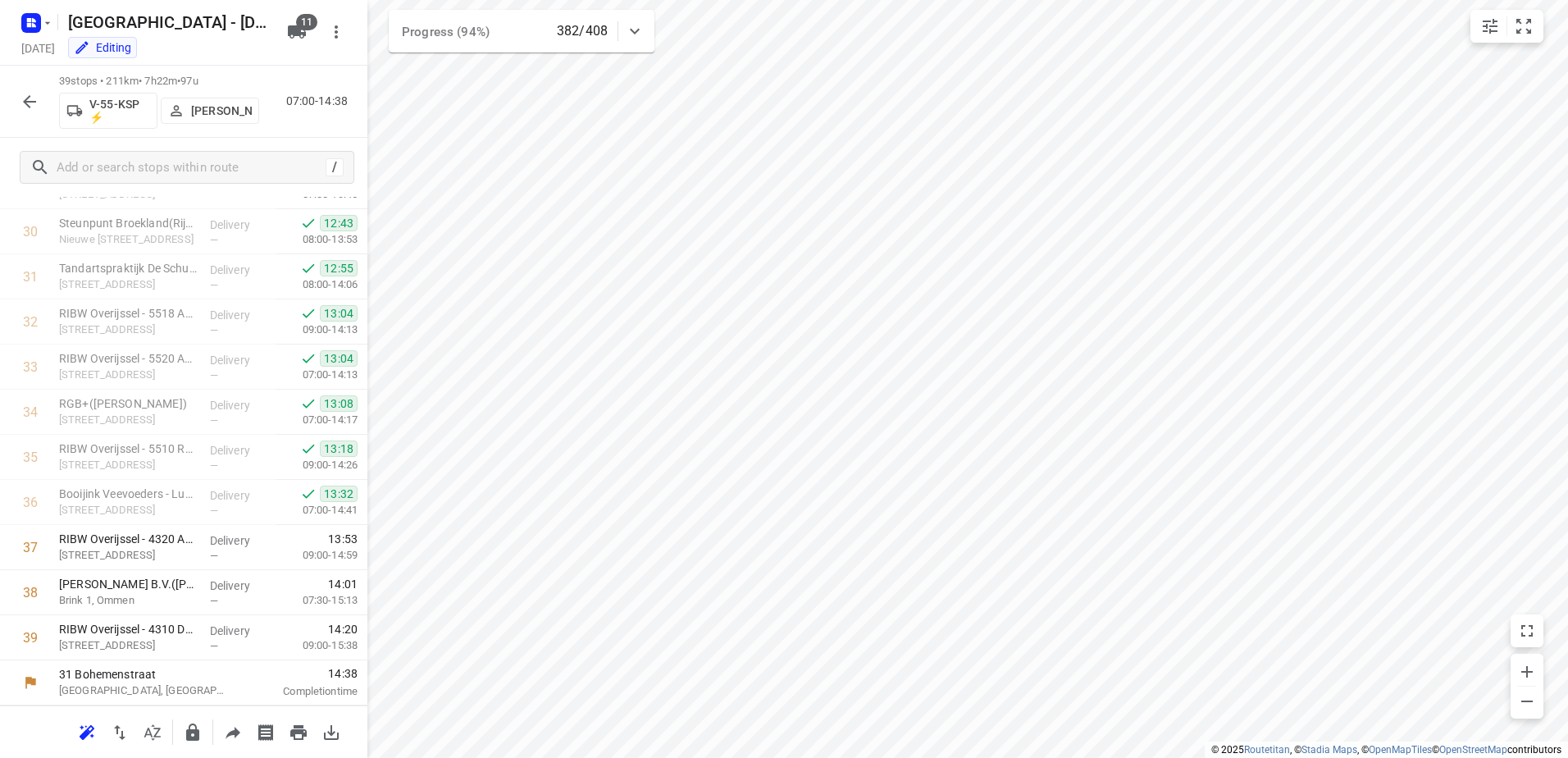
click at [30, 92] on icon "button" at bounding box center [30, 102] width 20 height 20
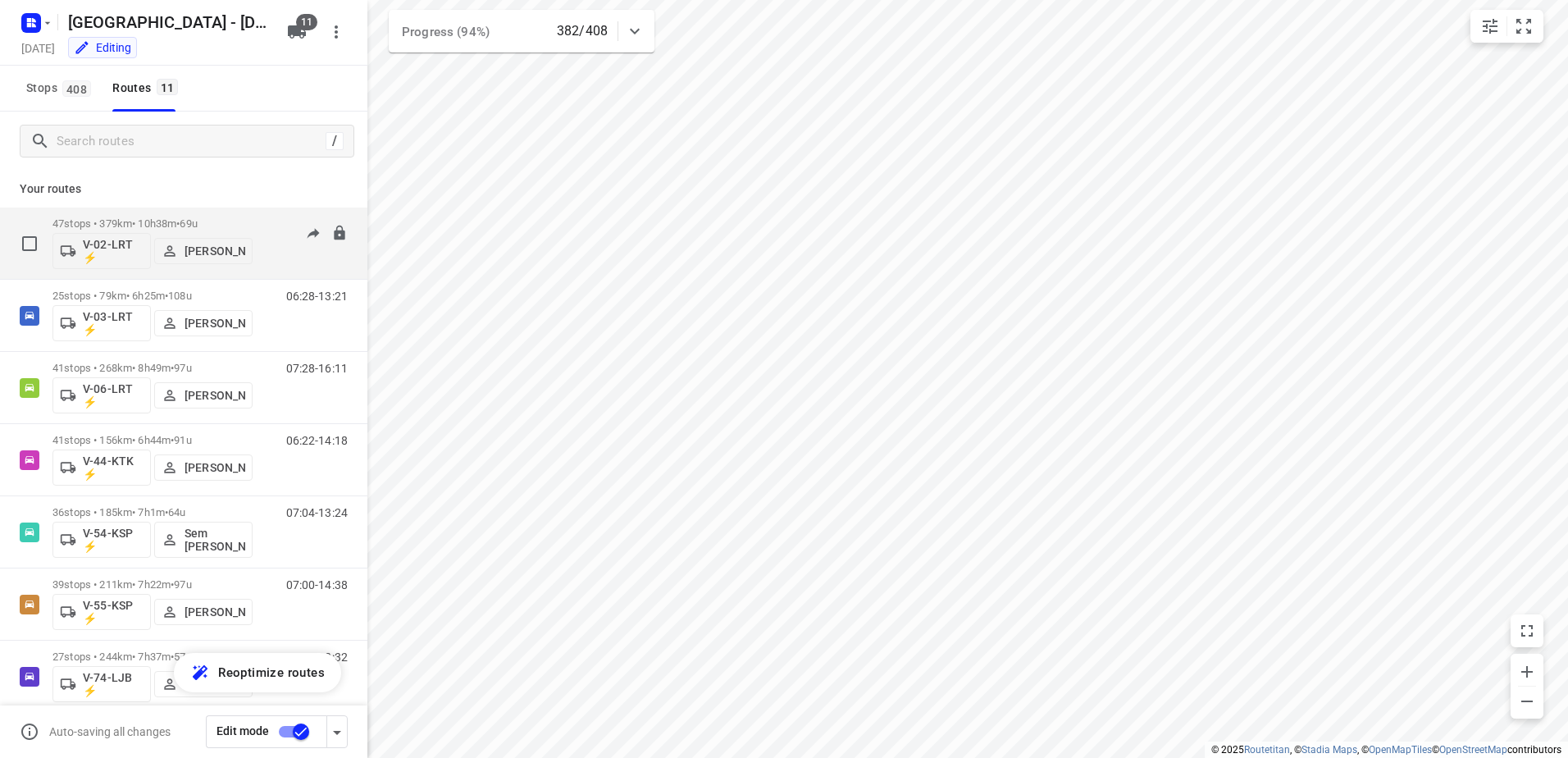
click at [265, 219] on div "06:59-14:31" at bounding box center [306, 247] width 82 height 60
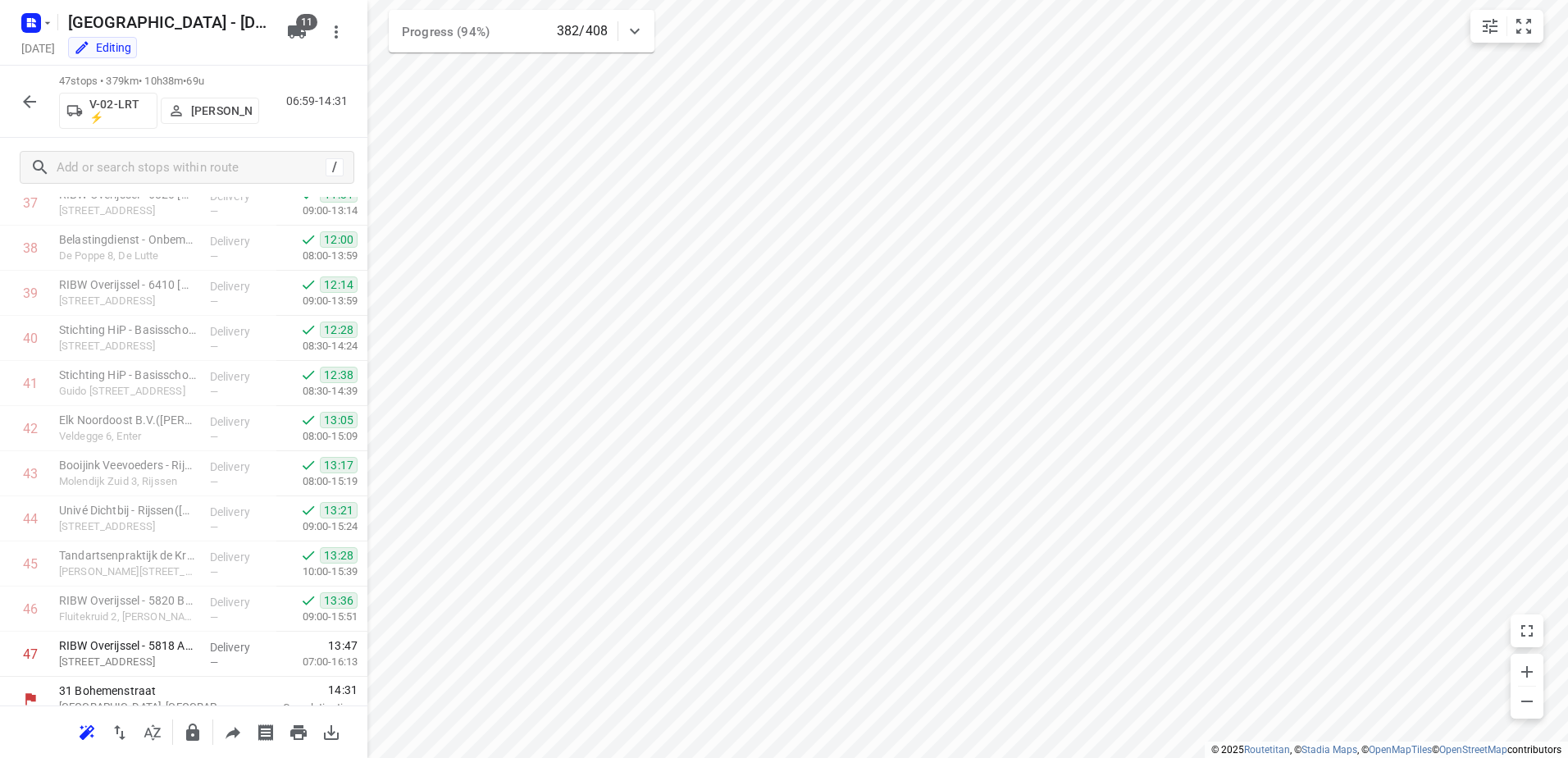
scroll to position [1738, 0]
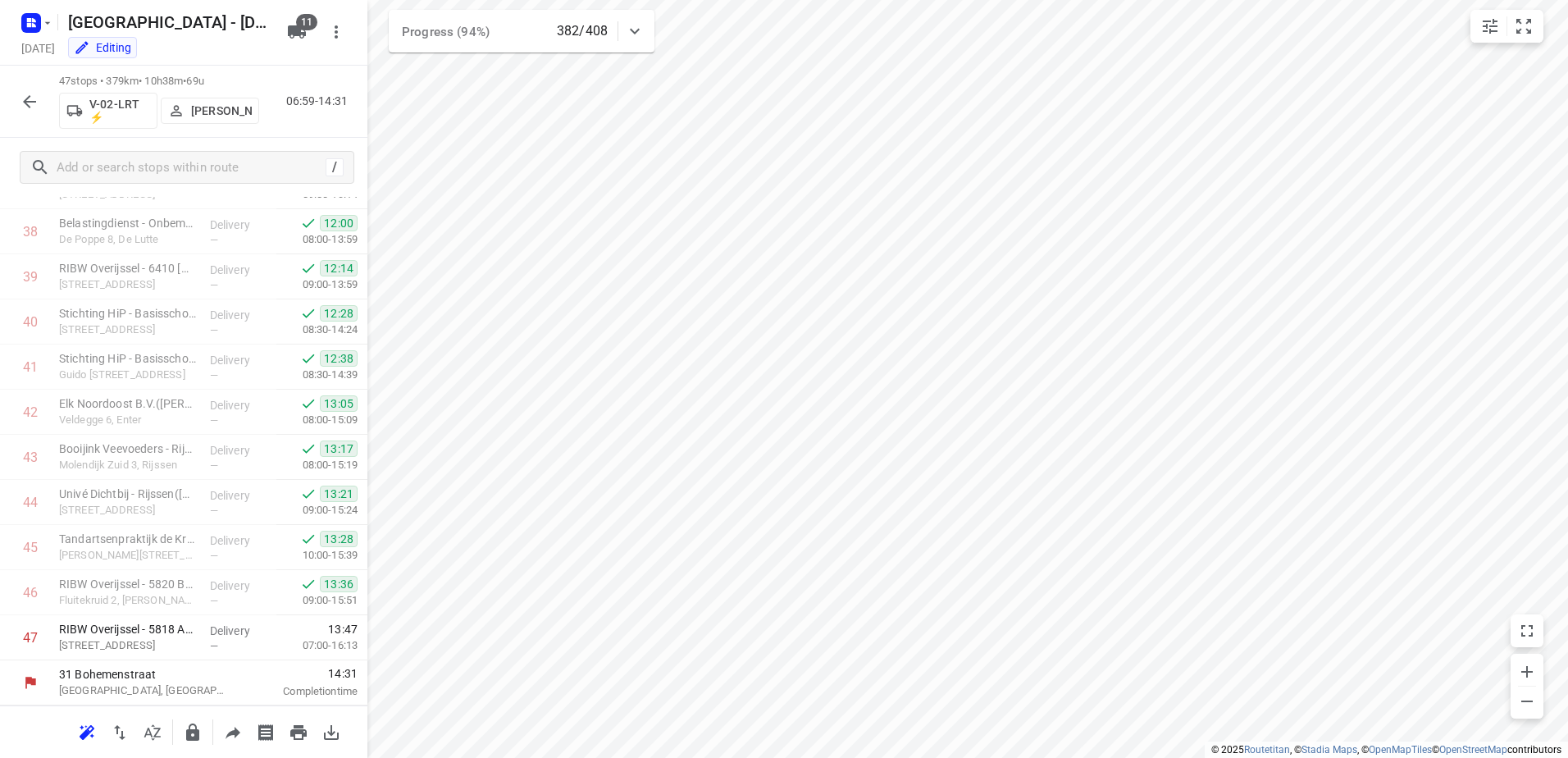
click at [39, 106] on icon "button" at bounding box center [30, 102] width 20 height 20
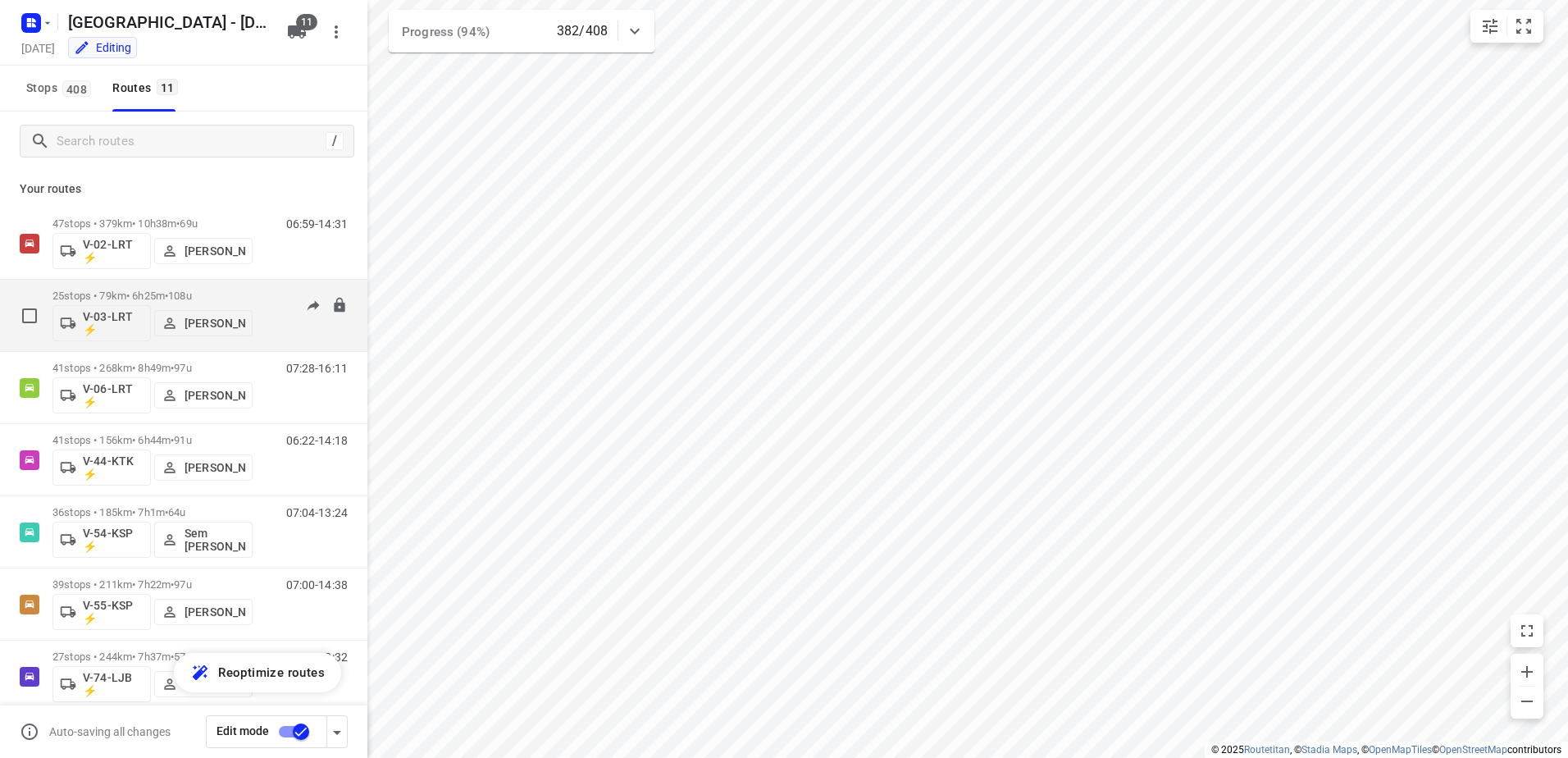
click at [265, 299] on div "06:28-13:21" at bounding box center [306, 319] width 82 height 60
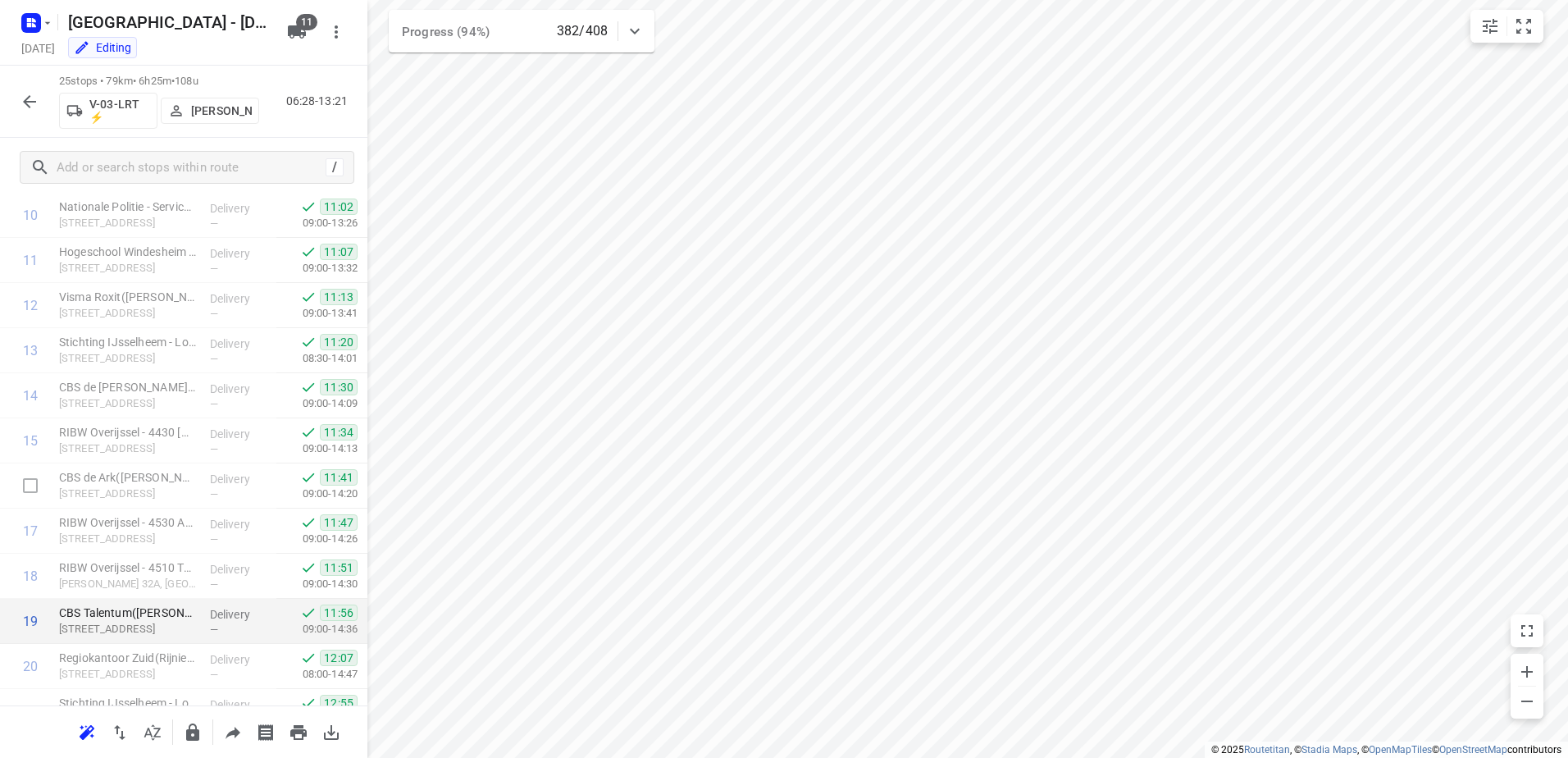
scroll to position [746, 0]
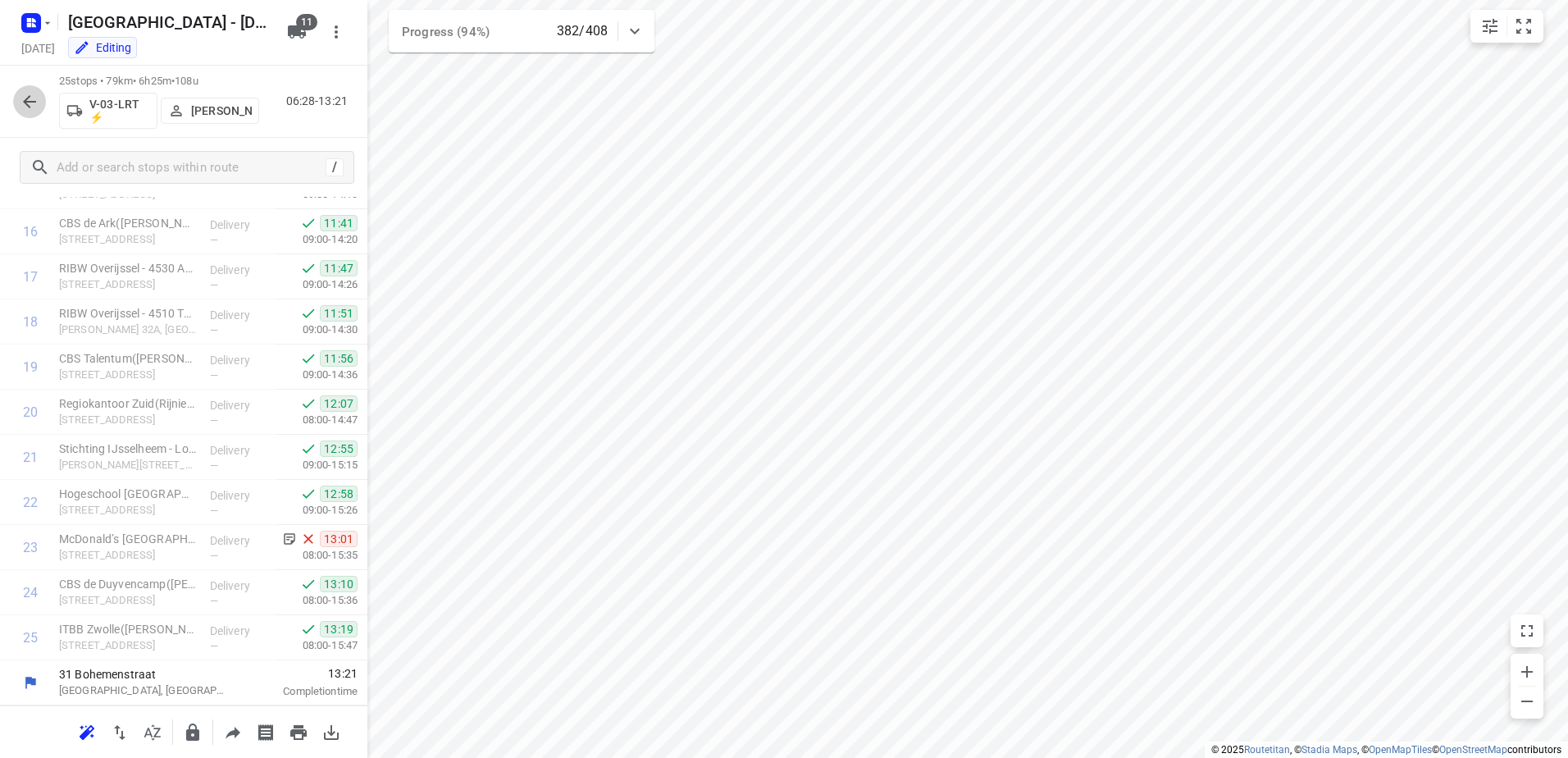
click at [32, 103] on icon "button" at bounding box center [30, 102] width 20 height 20
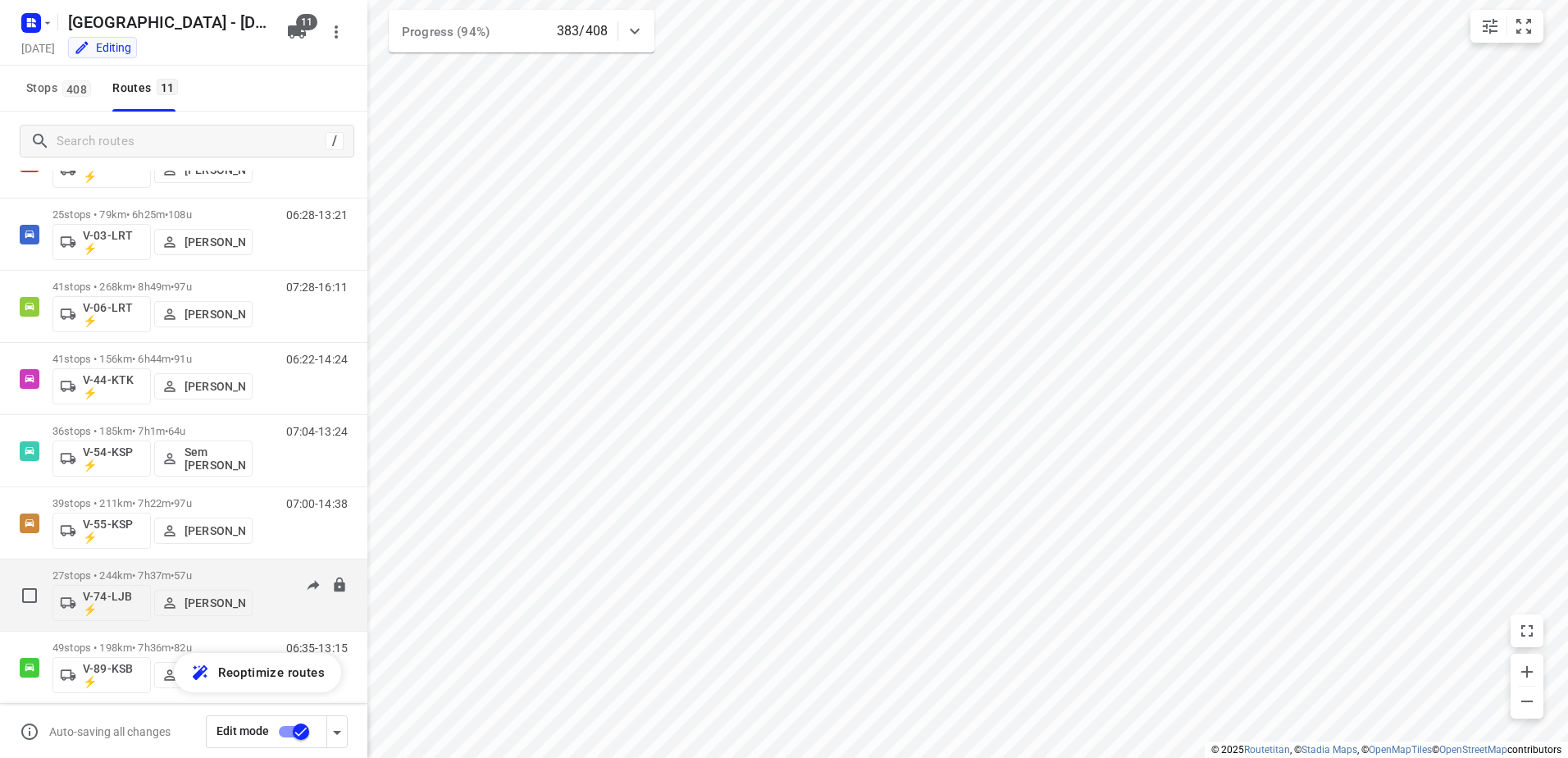
scroll to position [0, 0]
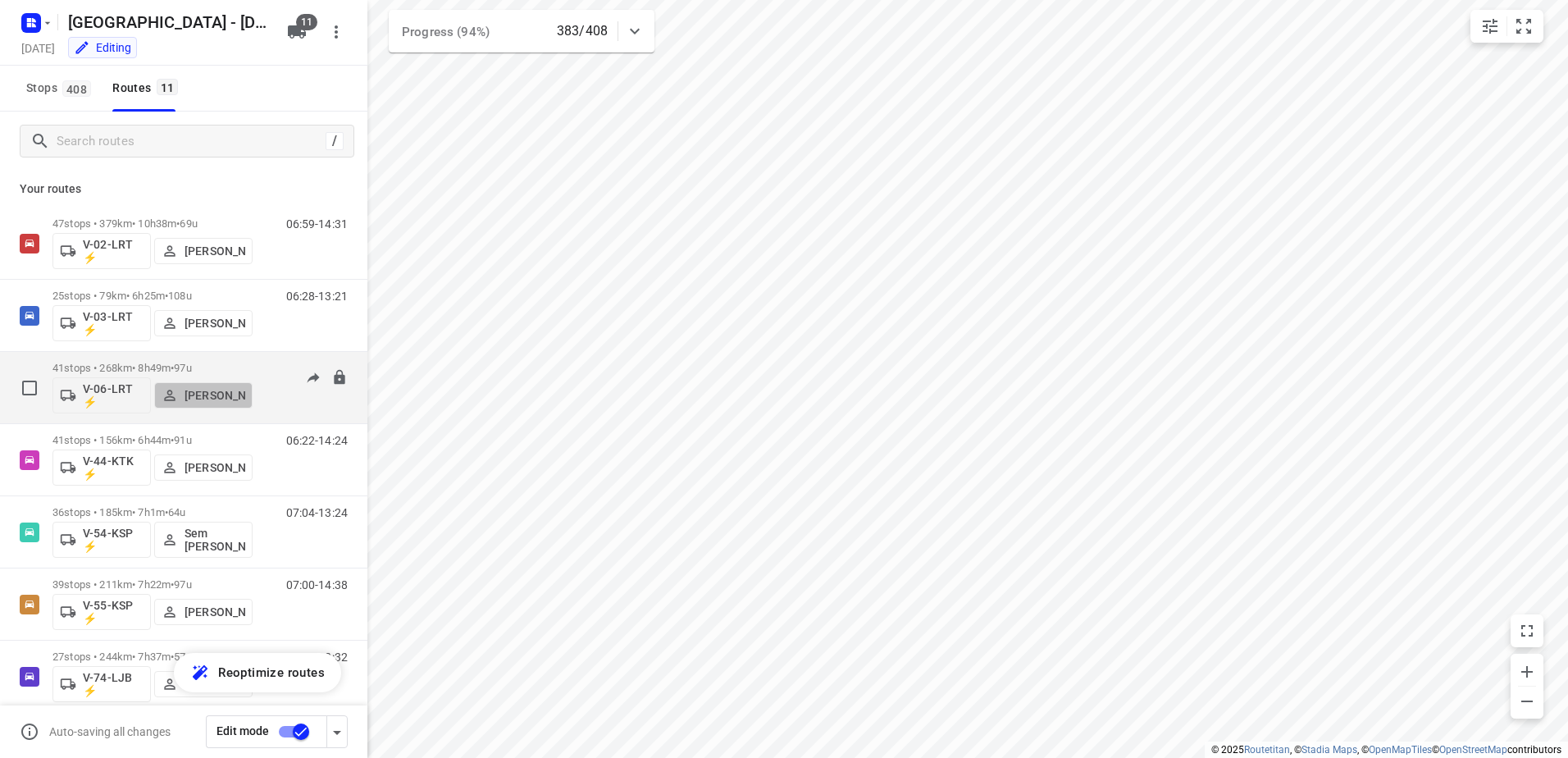
click at [249, 382] on button "[PERSON_NAME]" at bounding box center [203, 395] width 98 height 26
click at [273, 363] on div "07:28-16:11" at bounding box center [306, 391] width 82 height 60
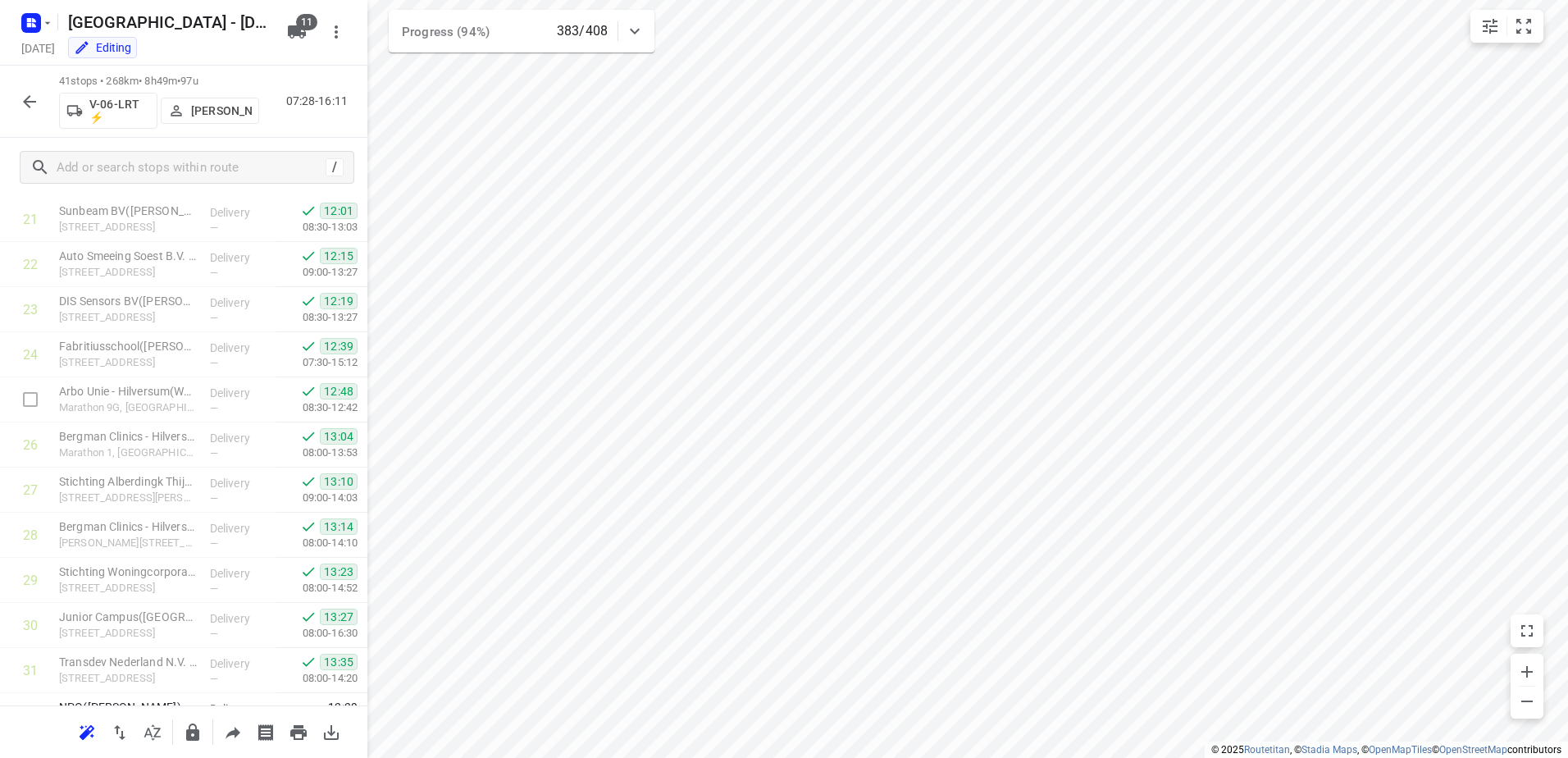
scroll to position [1467, 0]
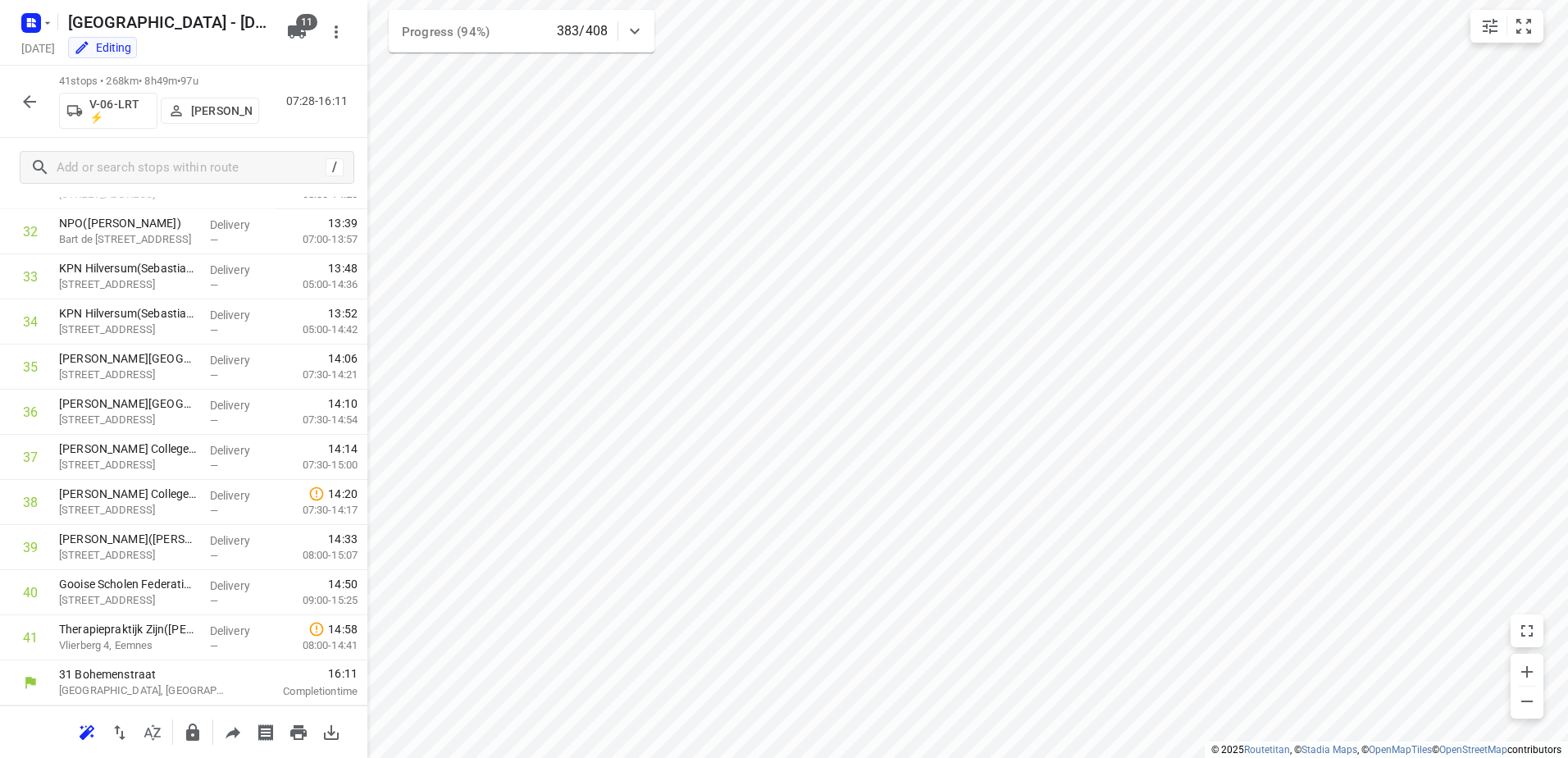
click at [37, 100] on icon "button" at bounding box center [30, 102] width 20 height 20
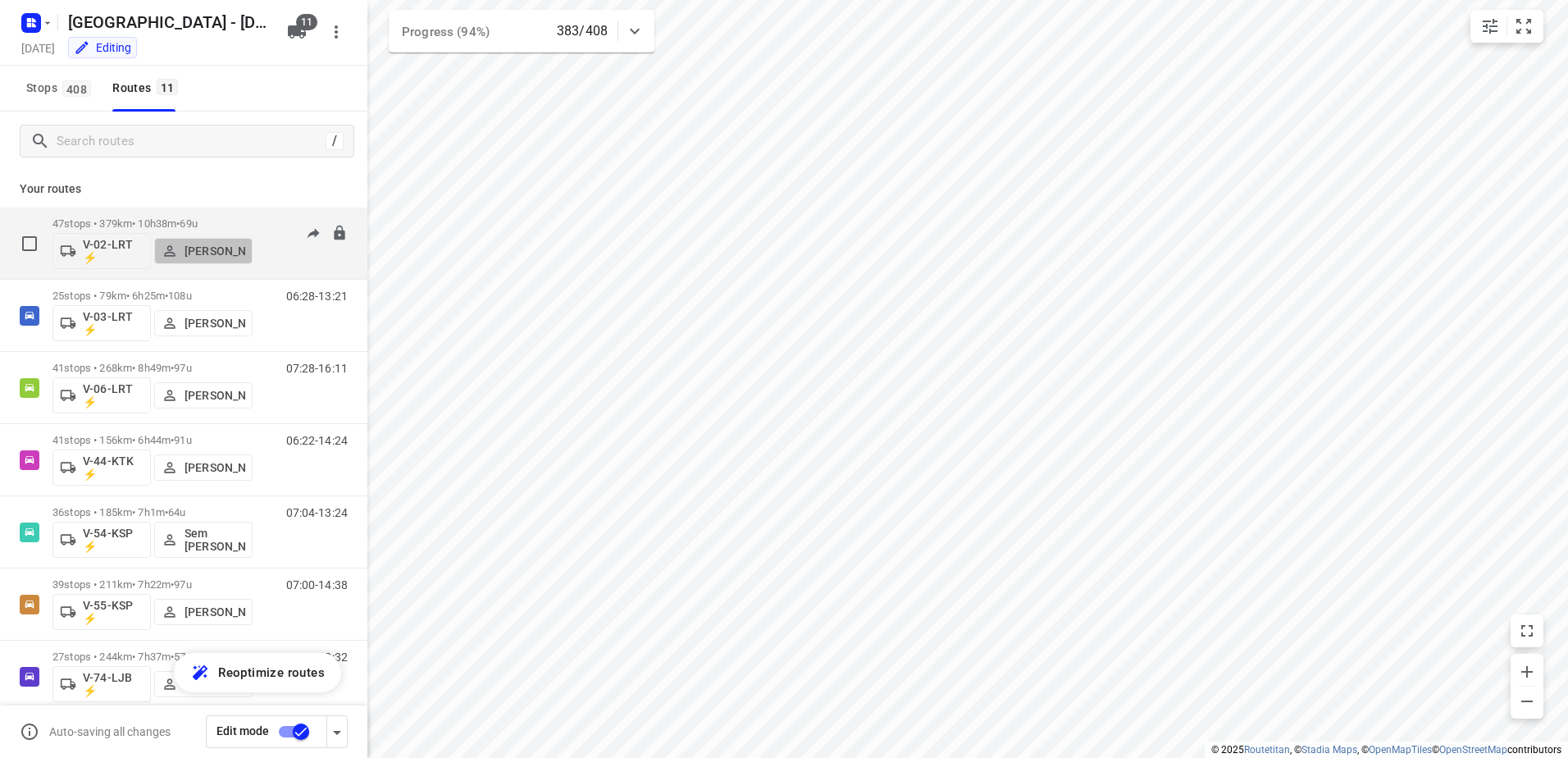
click at [249, 238] on button "[PERSON_NAME]" at bounding box center [203, 251] width 98 height 26
